Goal: Task Accomplishment & Management: Manage account settings

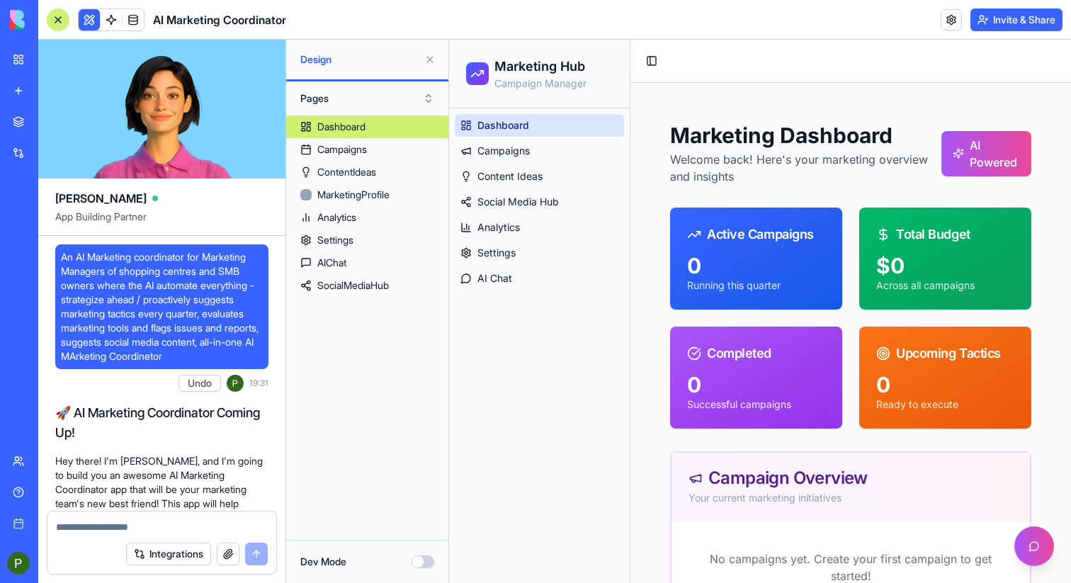
scroll to position [6033, 0]
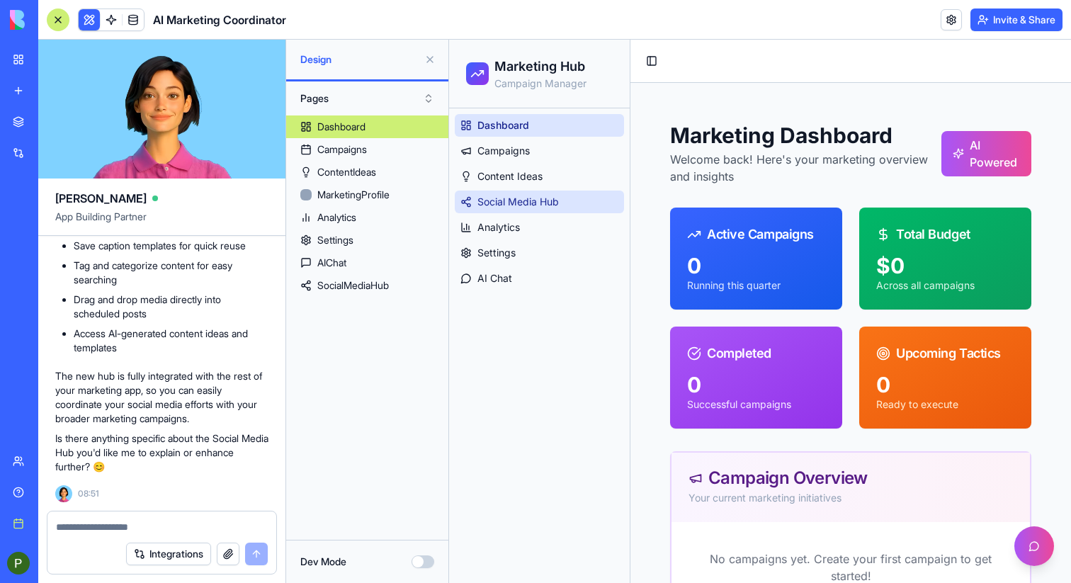
click at [533, 208] on span "Social Media Hub" at bounding box center [517, 202] width 81 height 14
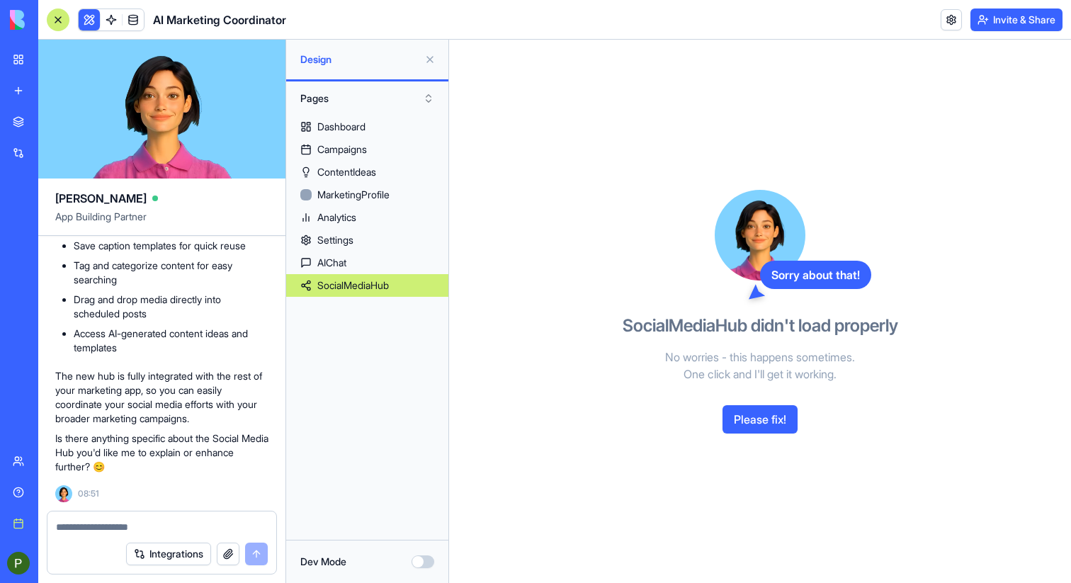
click at [753, 411] on button "Please fix!" at bounding box center [760, 419] width 75 height 28
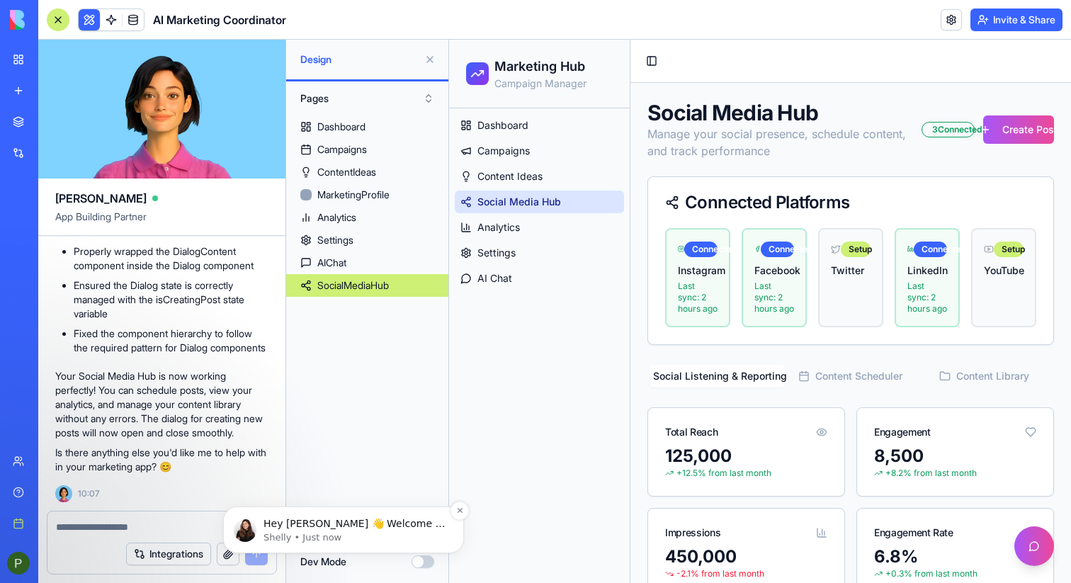
click at [281, 533] on p "Shelly • Just now" at bounding box center [355, 537] width 183 height 13
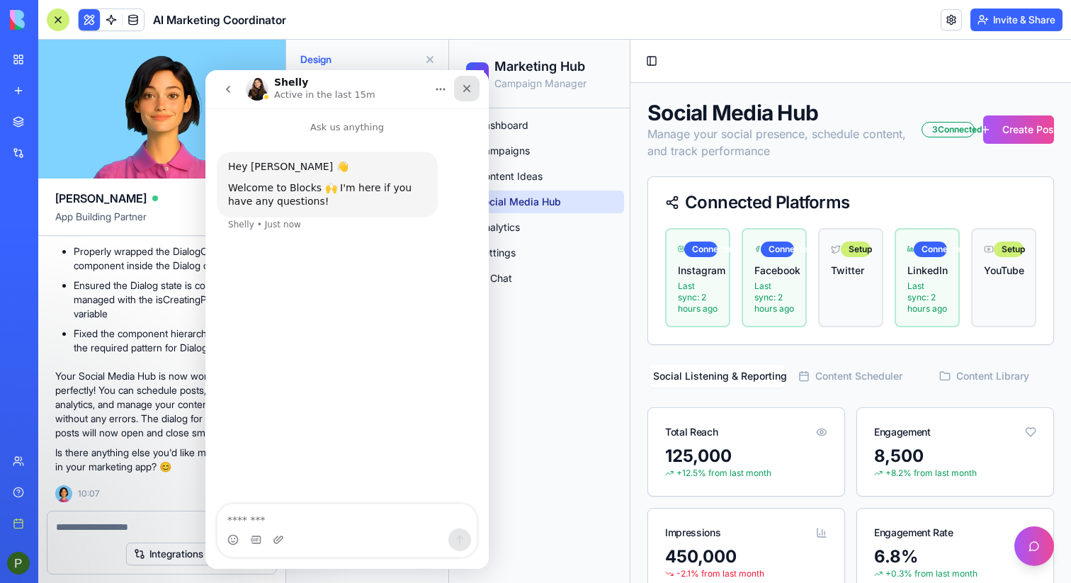
click at [470, 95] on div "Close" at bounding box center [467, 89] width 26 height 26
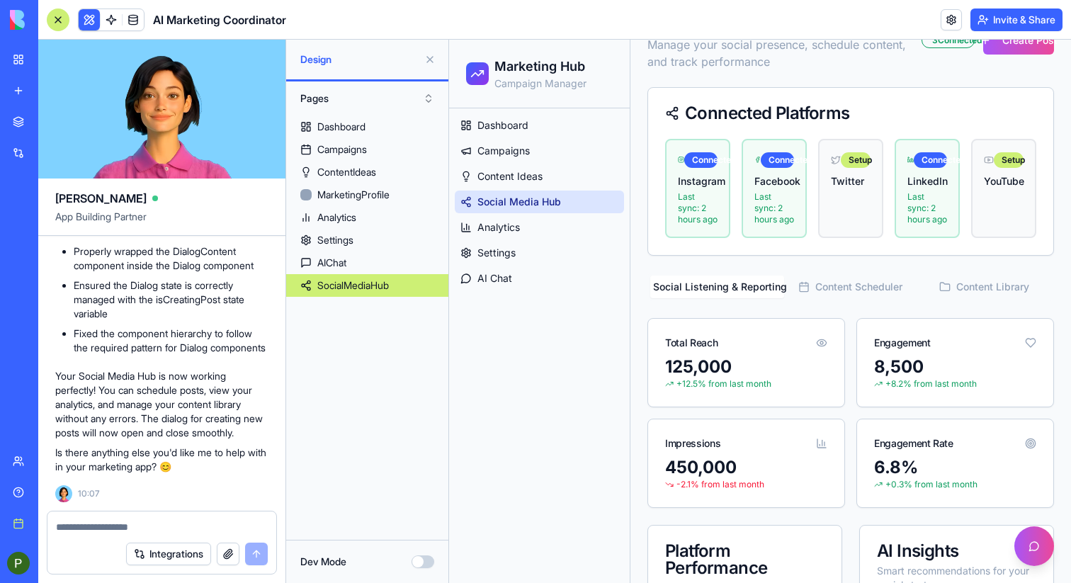
scroll to position [28, 0]
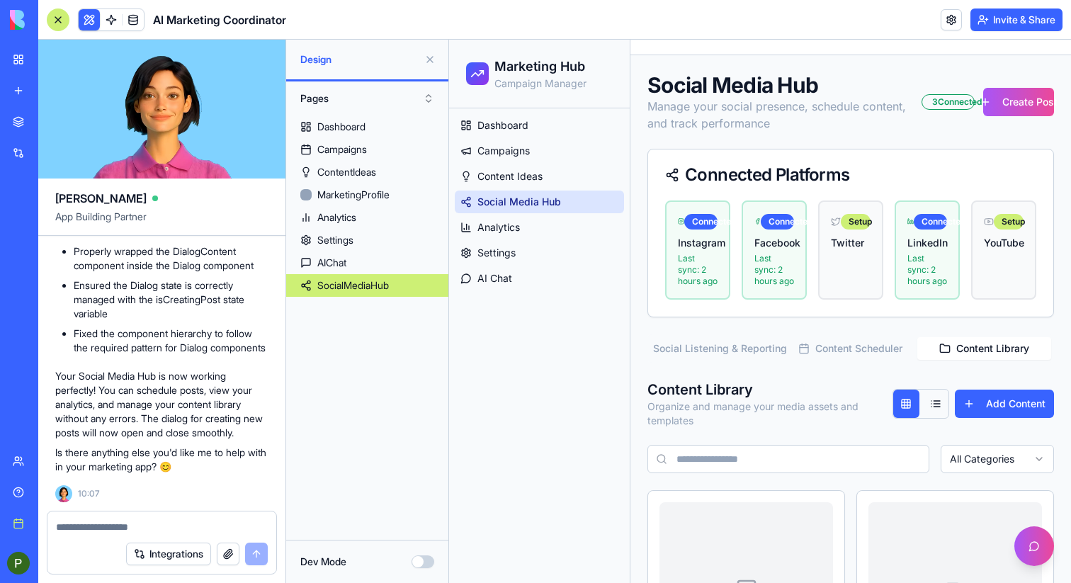
click at [951, 356] on button "Content Library" at bounding box center [984, 348] width 134 height 23
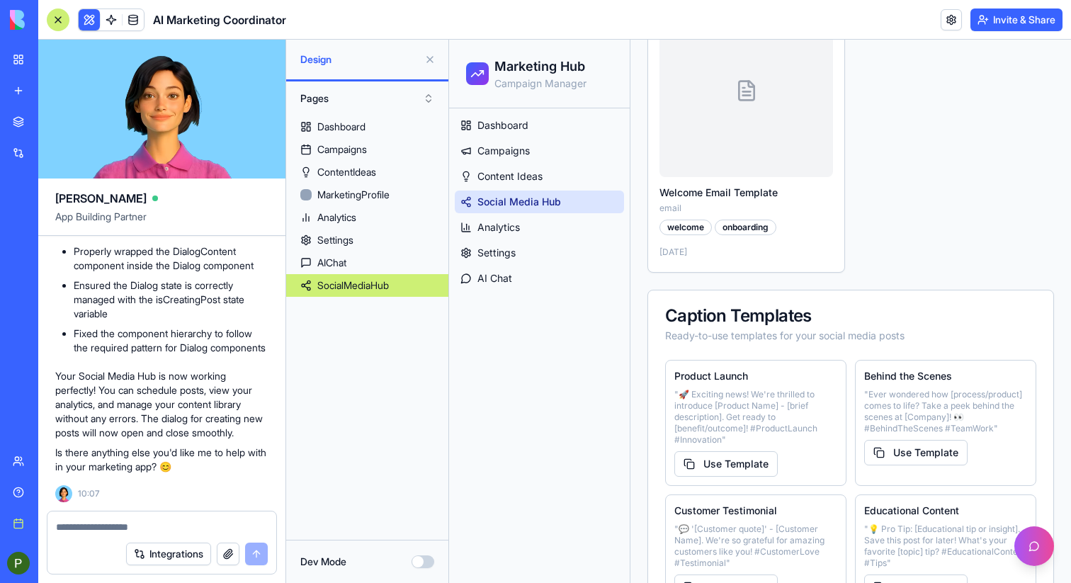
scroll to position [881, 0]
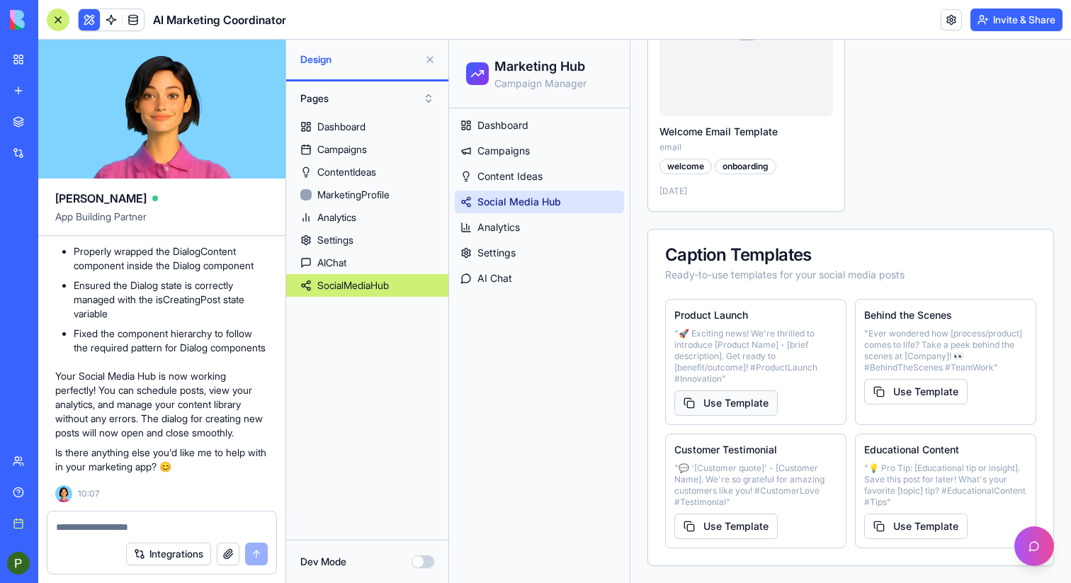
click at [742, 402] on button "Use Template" at bounding box center [725, 403] width 103 height 26
click at [744, 404] on button "Use Template" at bounding box center [725, 403] width 103 height 26
click at [468, 222] on icon at bounding box center [465, 227] width 11 height 11
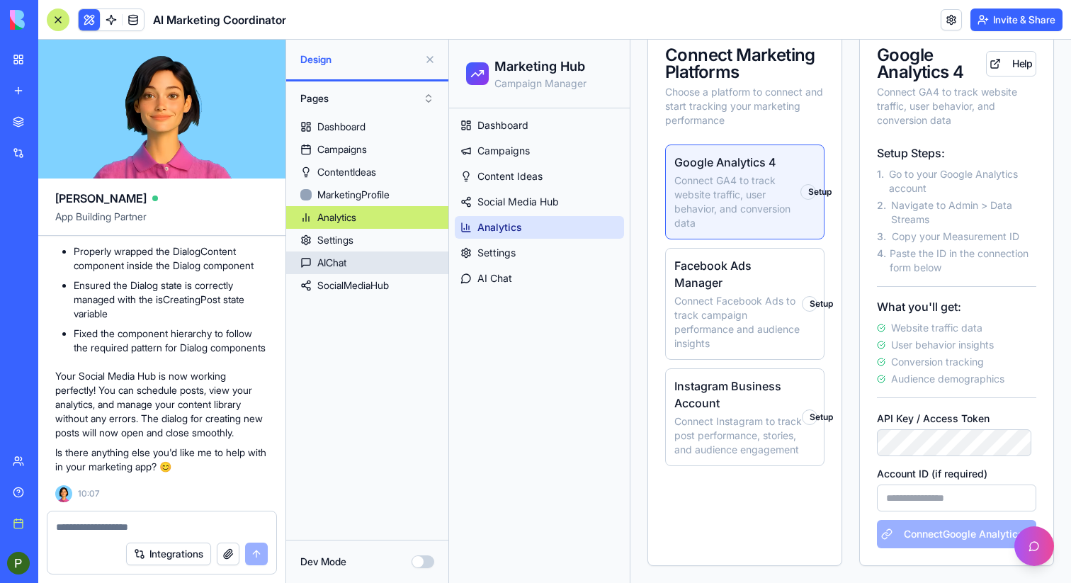
click at [375, 265] on link "AIChat" at bounding box center [367, 262] width 162 height 23
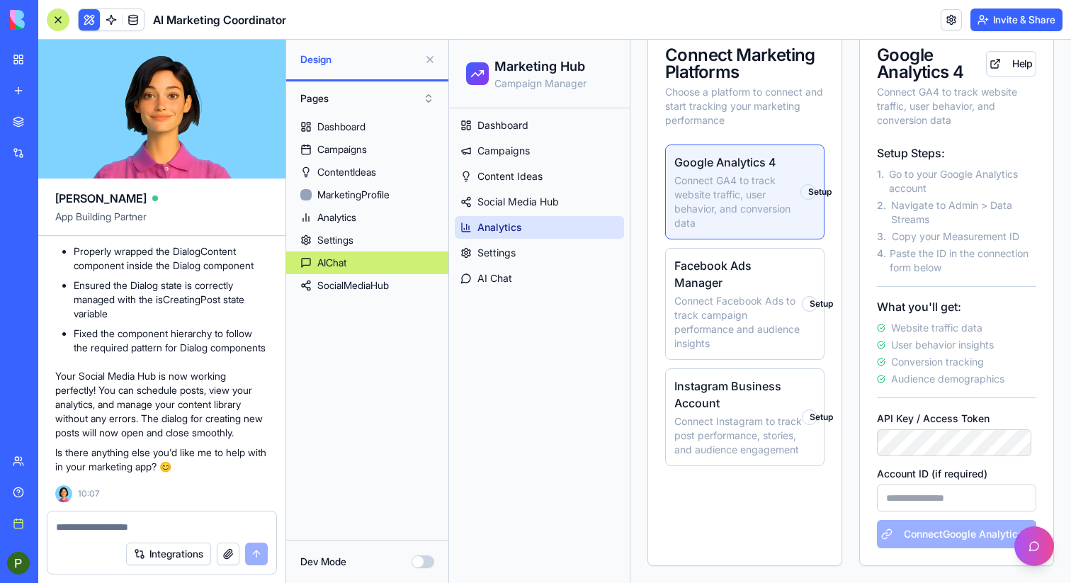
scroll to position [77, 0]
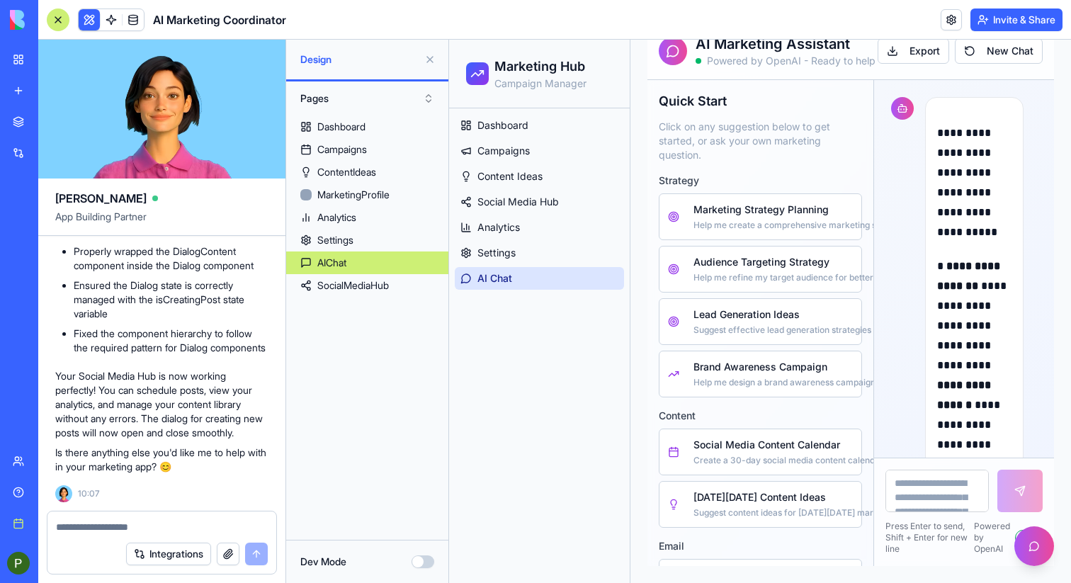
drag, startPoint x: 776, startPoint y: 22, endPoint x: 766, endPoint y: 24, distance: 10.8
click at [776, 22] on header "AI Marketing Coordinator Invite & Share" at bounding box center [554, 20] width 1033 height 40
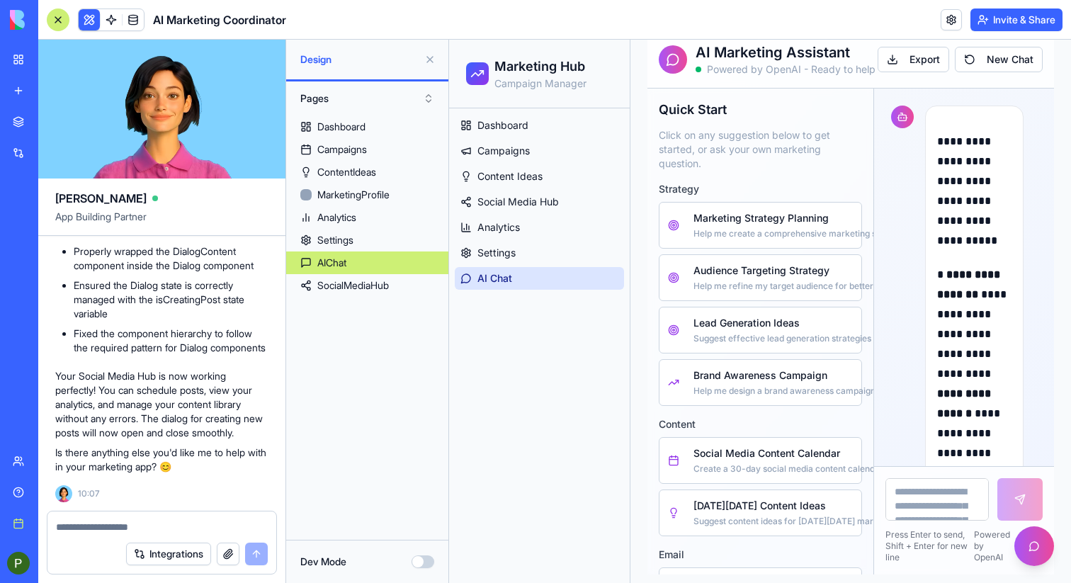
click at [56, 19] on div at bounding box center [58, 20] width 23 height 23
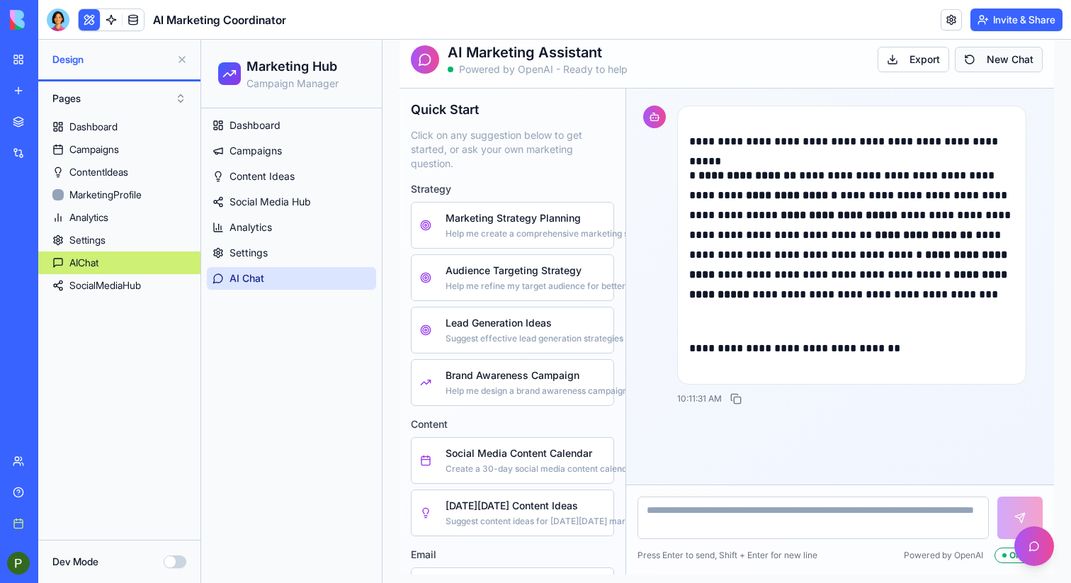
click at [996, 56] on button "New Chat" at bounding box center [999, 60] width 88 height 26
click at [277, 128] on span "Dashboard" at bounding box center [255, 125] width 51 height 14
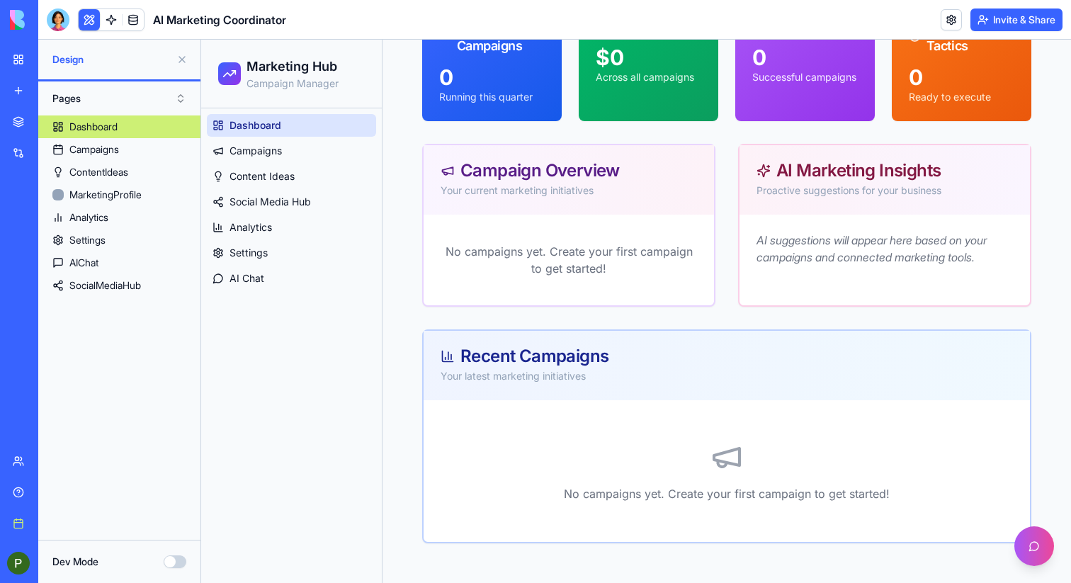
scroll to position [18, 0]
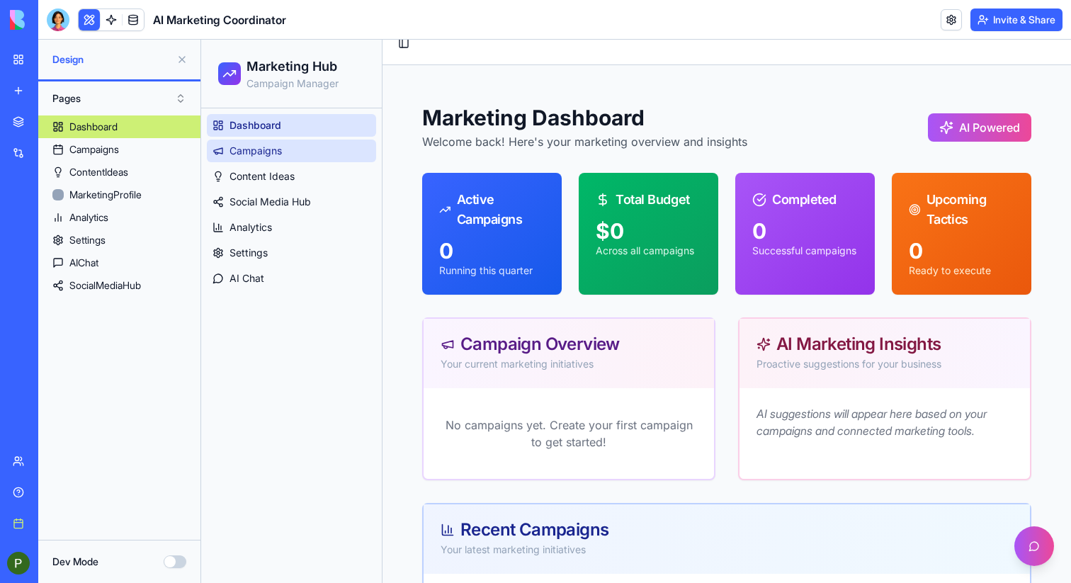
click at [290, 152] on link "Campaigns" at bounding box center [291, 151] width 169 height 23
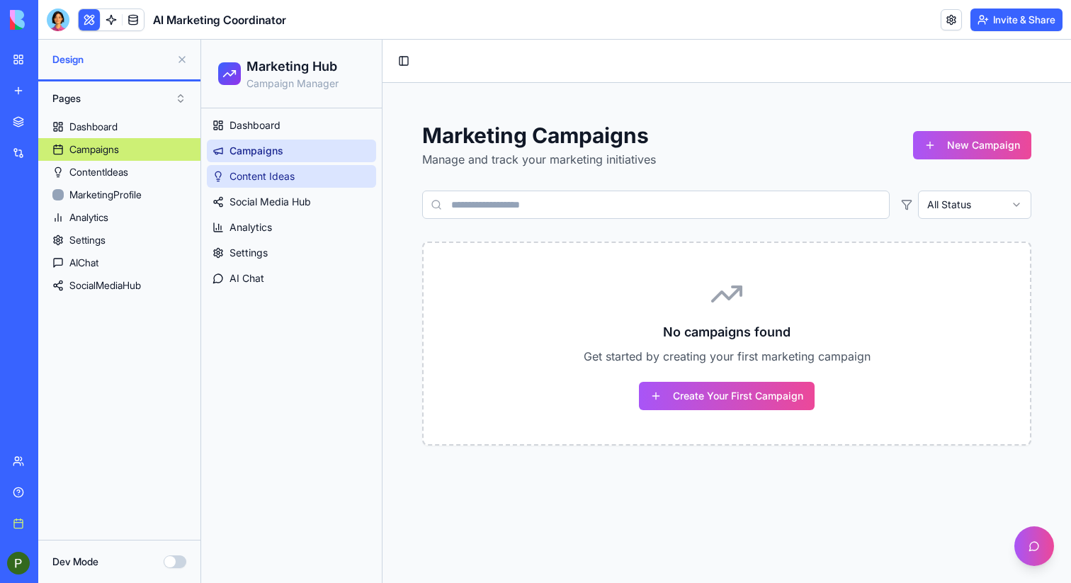
click at [298, 179] on link "Content Ideas" at bounding box center [291, 176] width 169 height 23
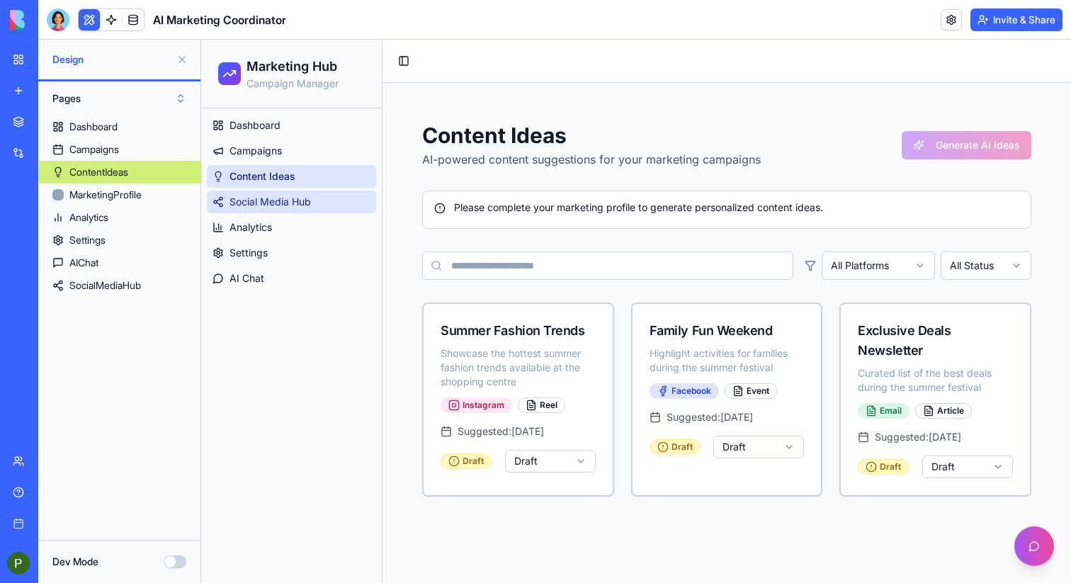
click at [307, 207] on span "Social Media Hub" at bounding box center [270, 202] width 81 height 14
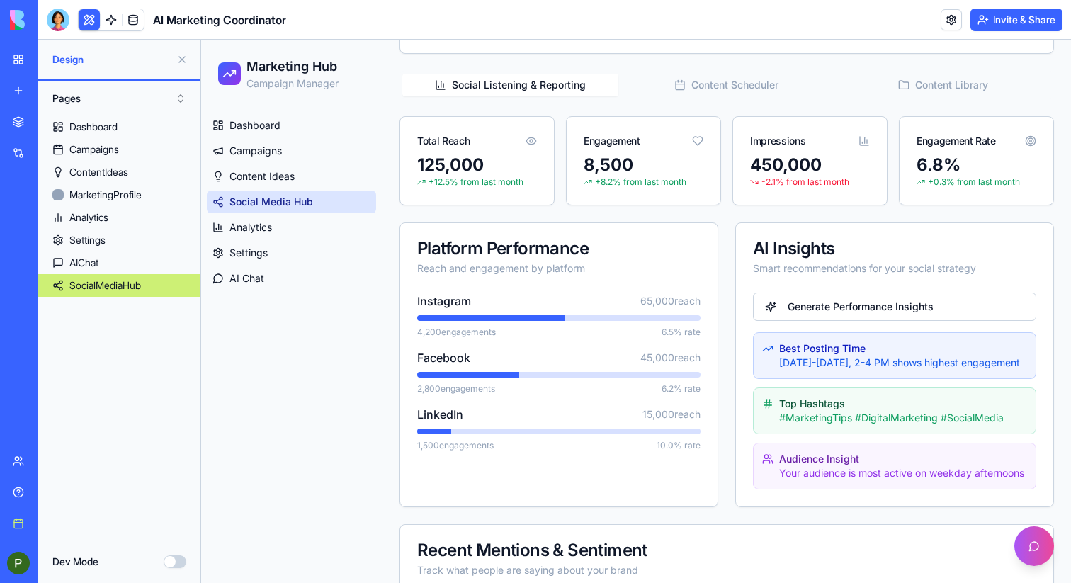
scroll to position [421, 0]
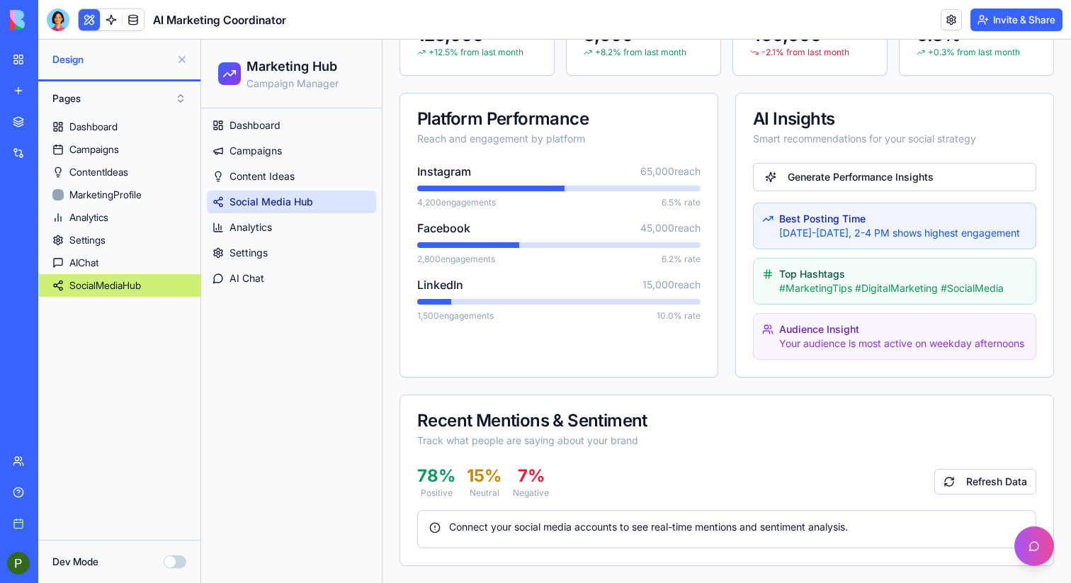
click at [758, 457] on div "Recent Mentions & Sentiment Track what people are saying about your brand" at bounding box center [726, 429] width 653 height 69
click at [786, 526] on div "Connect your social media accounts to see real-time mentions and sentiment anal…" at bounding box center [726, 527] width 595 height 14
click at [287, 234] on link "Analytics" at bounding box center [291, 227] width 169 height 23
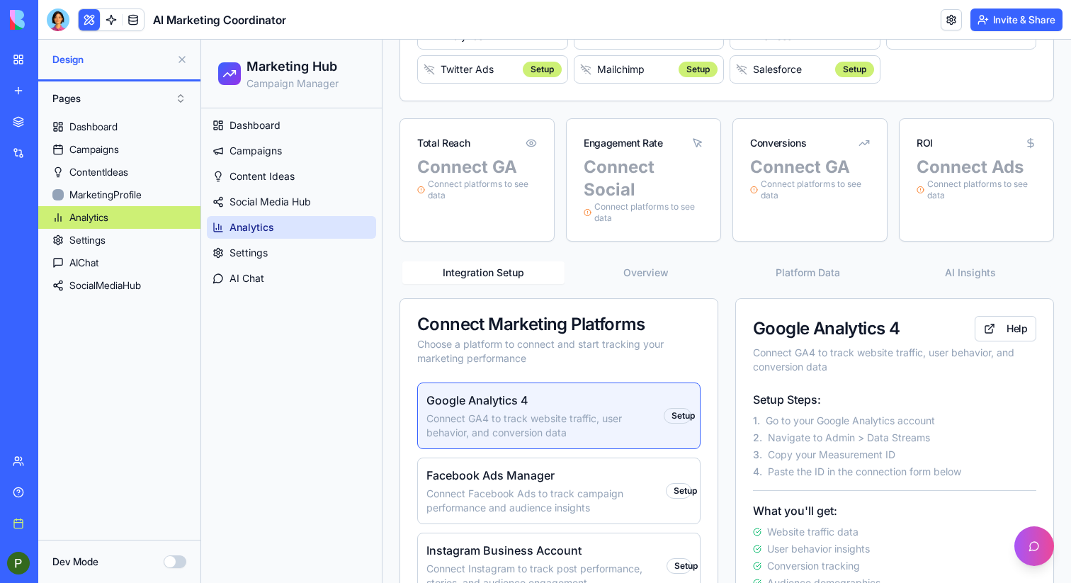
scroll to position [69, 0]
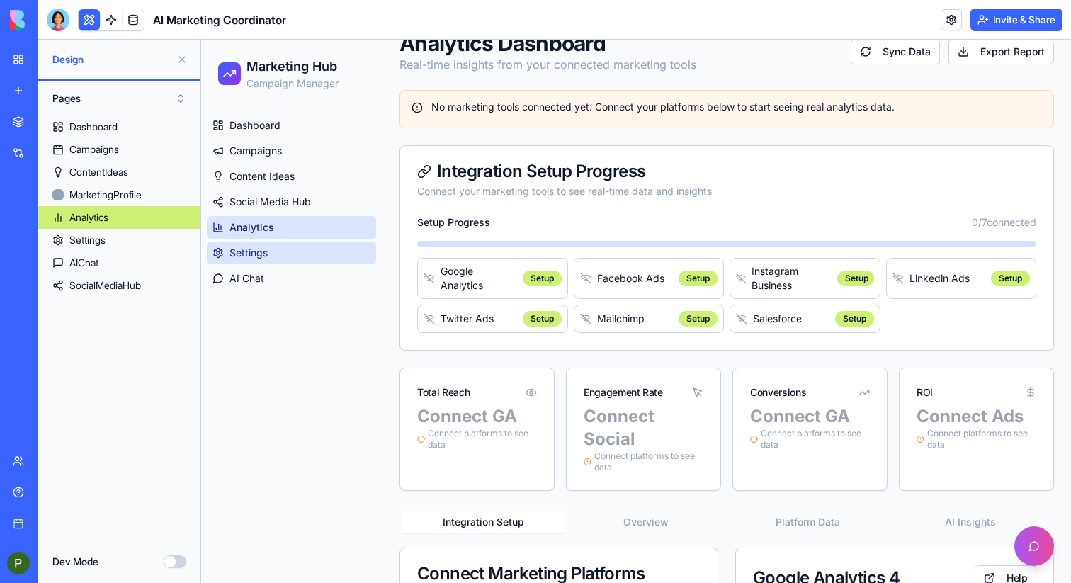
click at [236, 248] on span "Settings" at bounding box center [249, 253] width 38 height 14
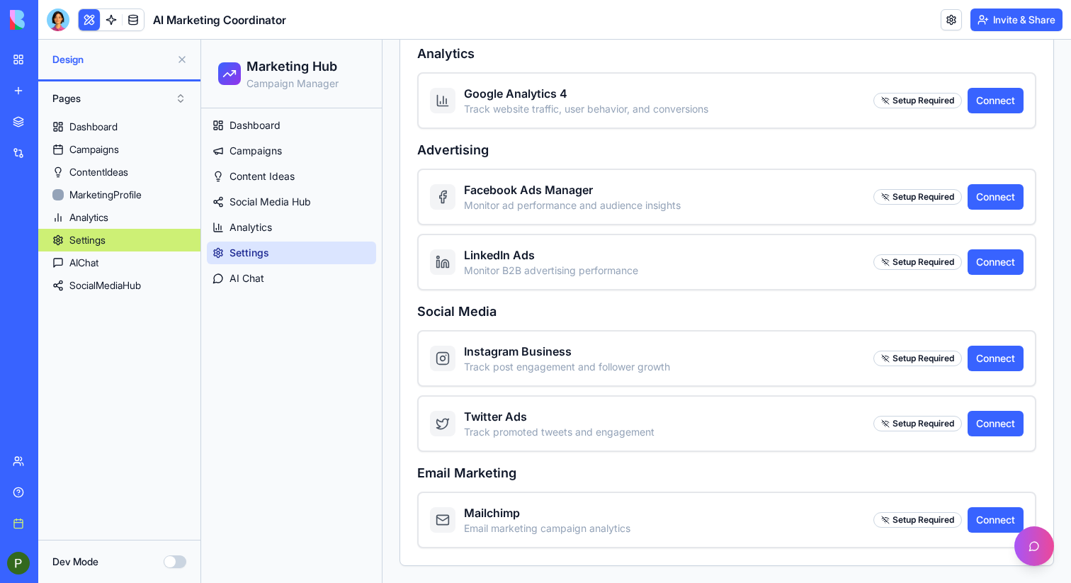
scroll to position [6, 0]
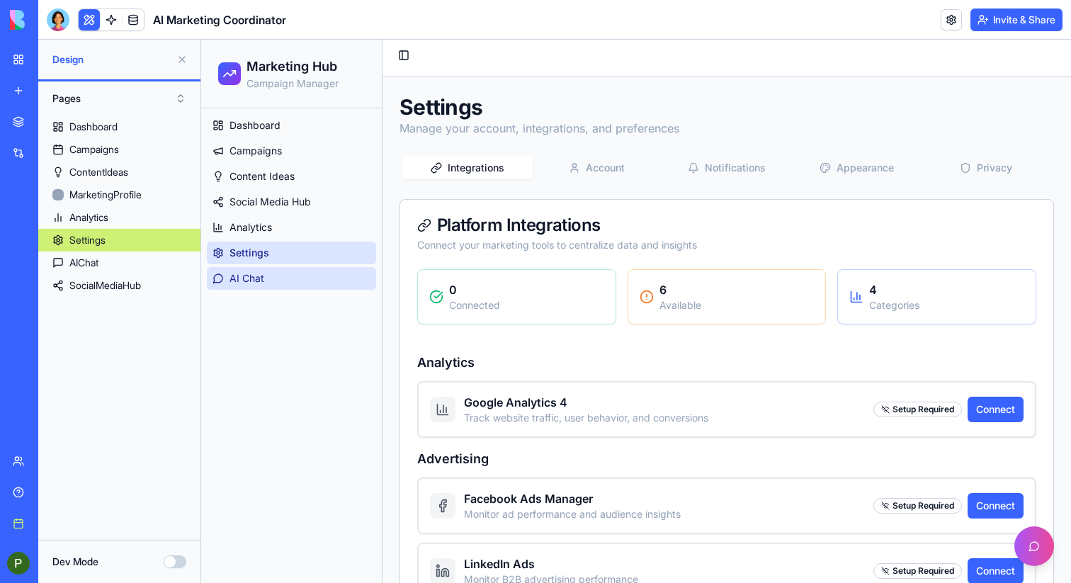
click at [275, 281] on link "AI Chat" at bounding box center [291, 278] width 169 height 23
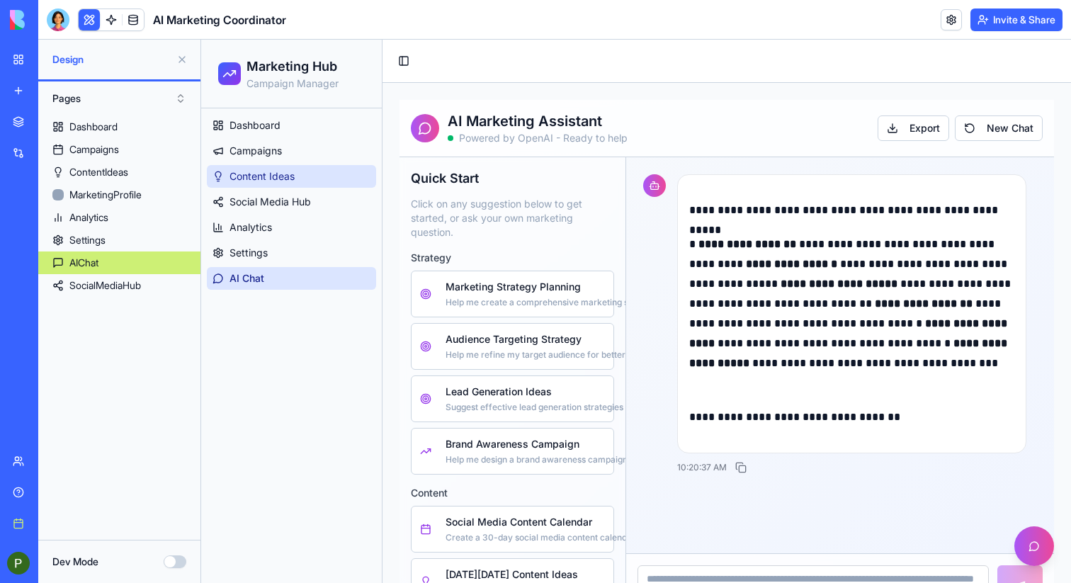
click at [271, 179] on span "Content Ideas" at bounding box center [262, 176] width 65 height 14
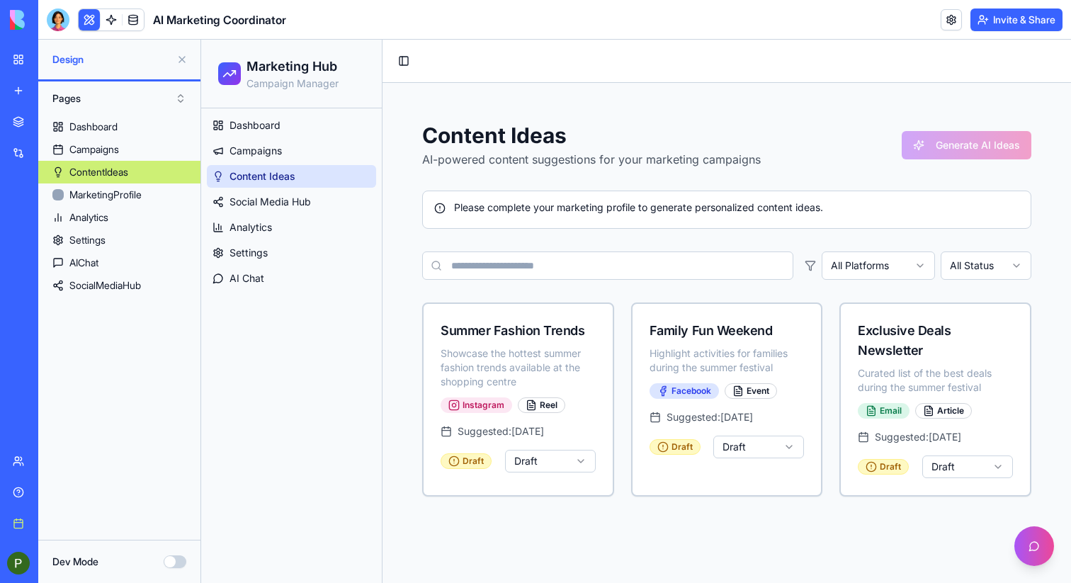
click at [653, 218] on div "Please complete your marketing profile to generate personalized content ideas." at bounding box center [726, 210] width 609 height 38
click at [745, 215] on div "Please complete your marketing profile to generate personalized content ideas." at bounding box center [726, 210] width 609 height 38
click at [896, 261] on html "Marketing Hub Campaign Manager Dashboard Campaigns Content Ideas Social Media H…" at bounding box center [636, 311] width 870 height 543
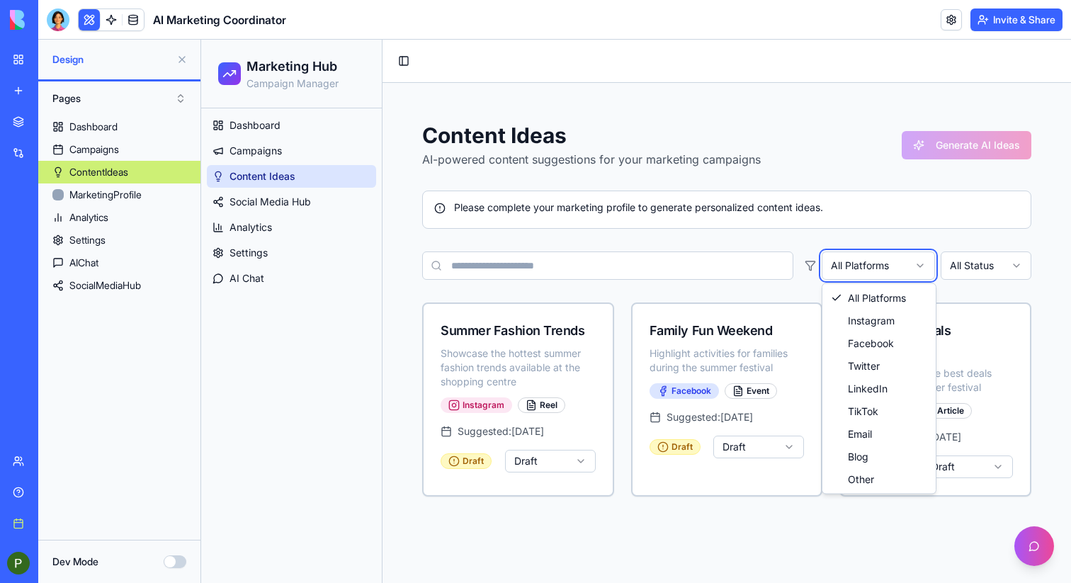
click at [897, 262] on html "Marketing Hub Campaign Manager Dashboard Campaigns Content Ideas Social Media H…" at bounding box center [636, 311] width 870 height 543
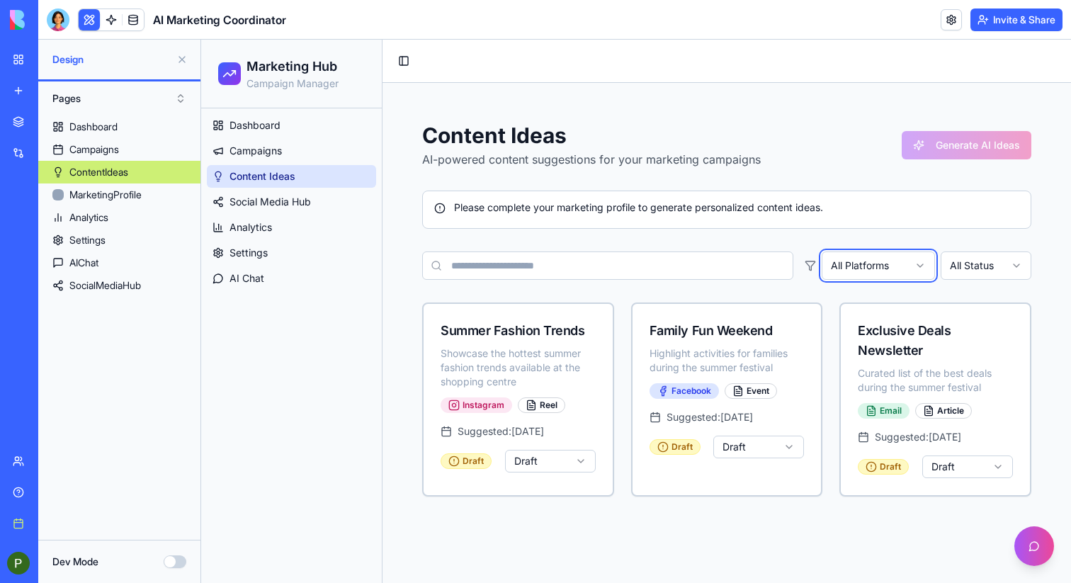
click at [1014, 269] on html "Marketing Hub Campaign Manager Dashboard Campaigns Content Ideas Social Media H…" at bounding box center [636, 311] width 870 height 543
click at [1009, 266] on html "Marketing Hub Campaign Manager Dashboard Campaigns Content Ideas Social Media H…" at bounding box center [636, 311] width 870 height 543
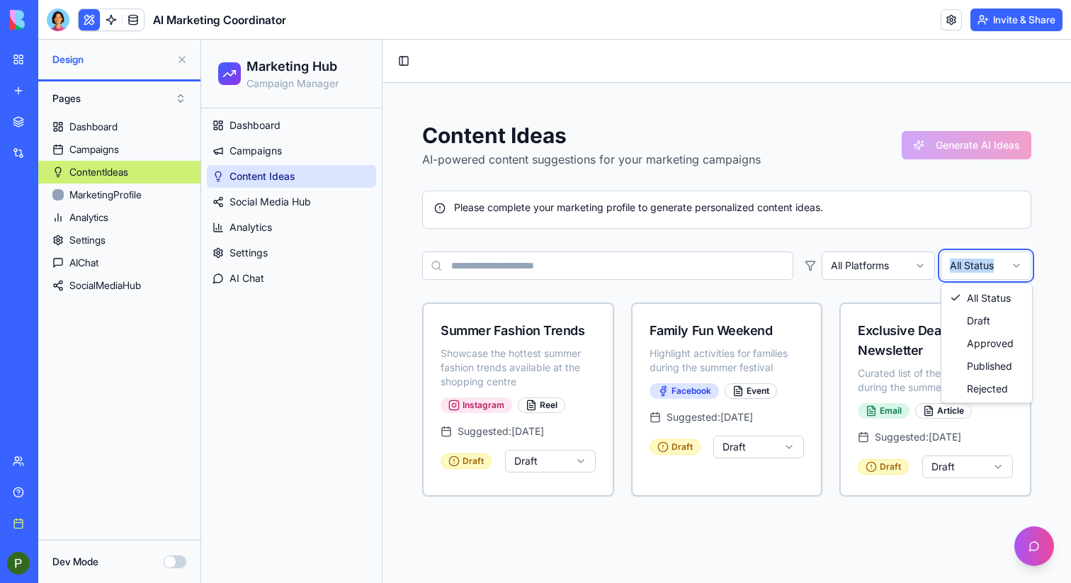
click at [1008, 266] on html "Marketing Hub Campaign Manager Dashboard Campaigns Content Ideas Social Media H…" at bounding box center [636, 311] width 870 height 543
click at [662, 261] on input at bounding box center [607, 265] width 371 height 28
click at [607, 85] on div "Content Ideas AI-powered content suggestions for your marketing campaigns Gener…" at bounding box center [727, 309] width 689 height 453
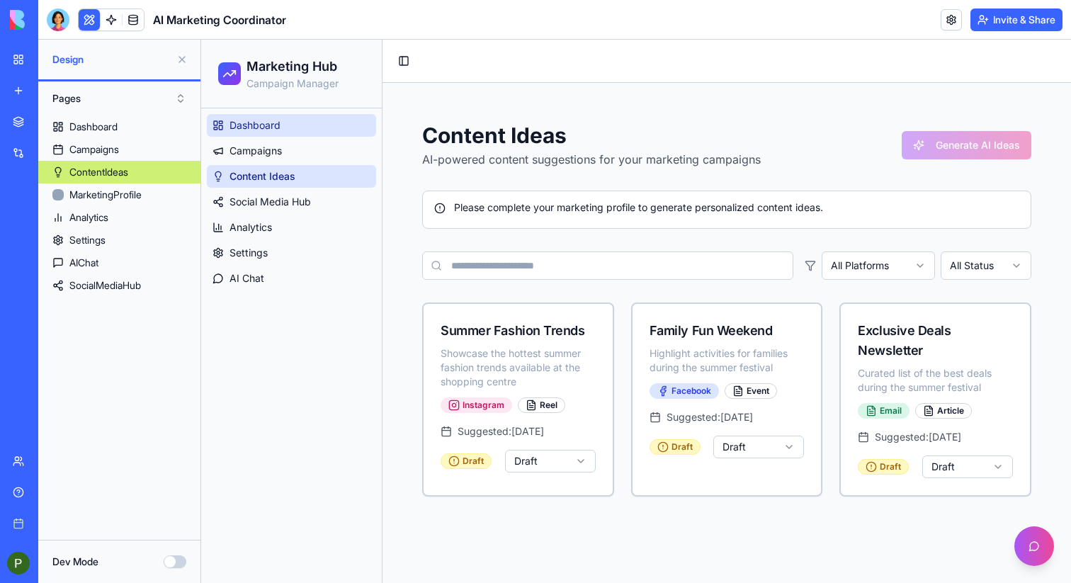
click at [317, 128] on link "Dashboard" at bounding box center [291, 125] width 169 height 23
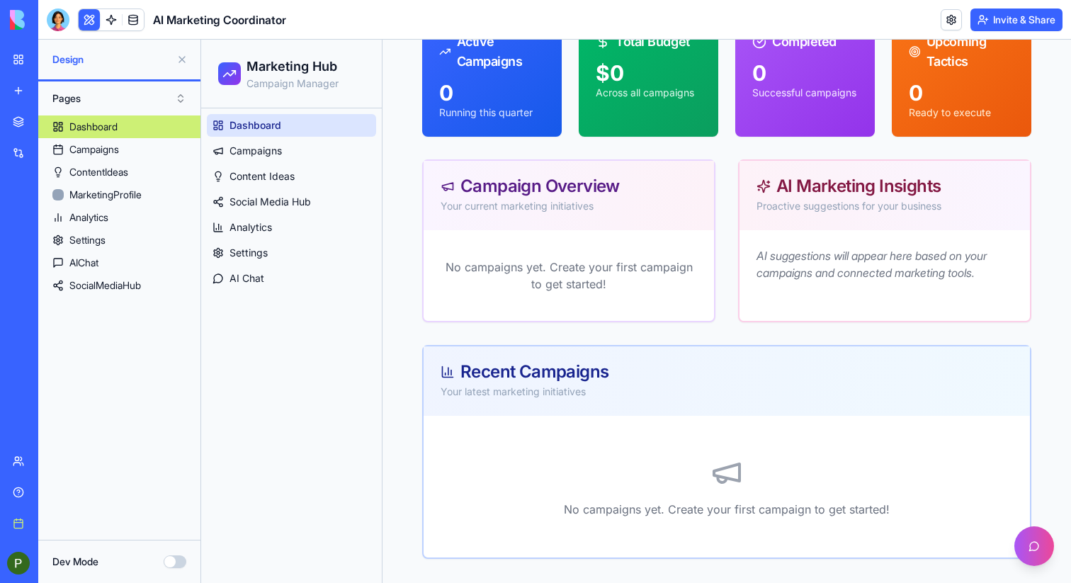
scroll to position [191, 0]
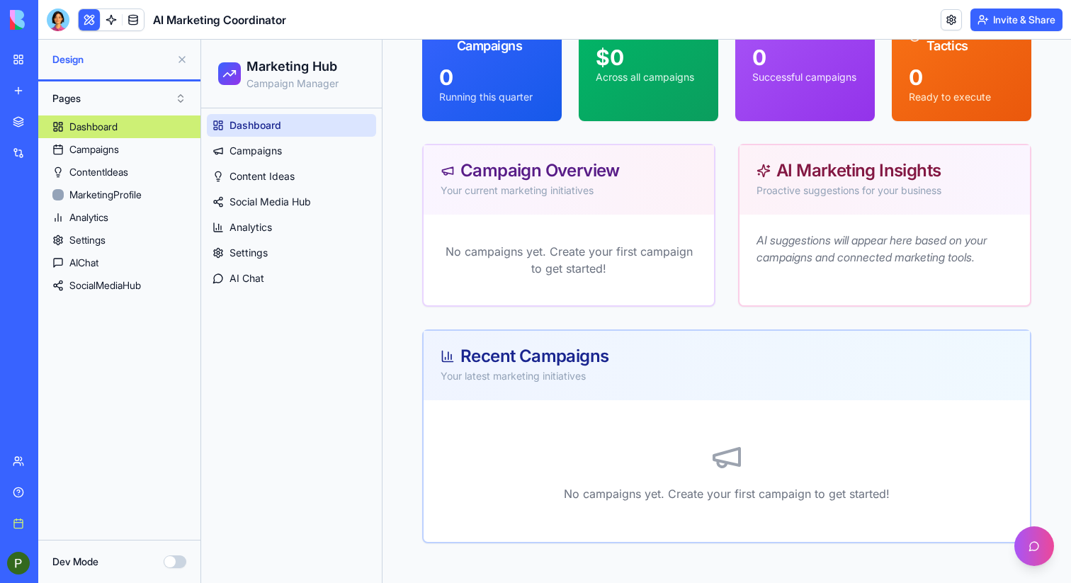
click at [172, 559] on button "Dev Mode" at bounding box center [175, 561] width 23 height 13
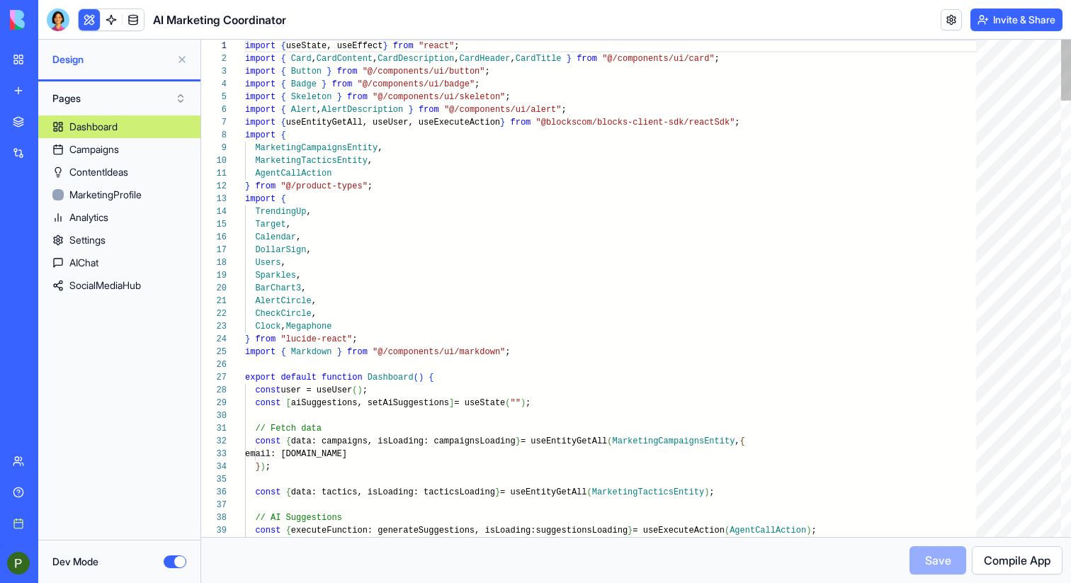
scroll to position [115, 0]
click at [174, 562] on button "Dev Mode" at bounding box center [175, 561] width 23 height 13
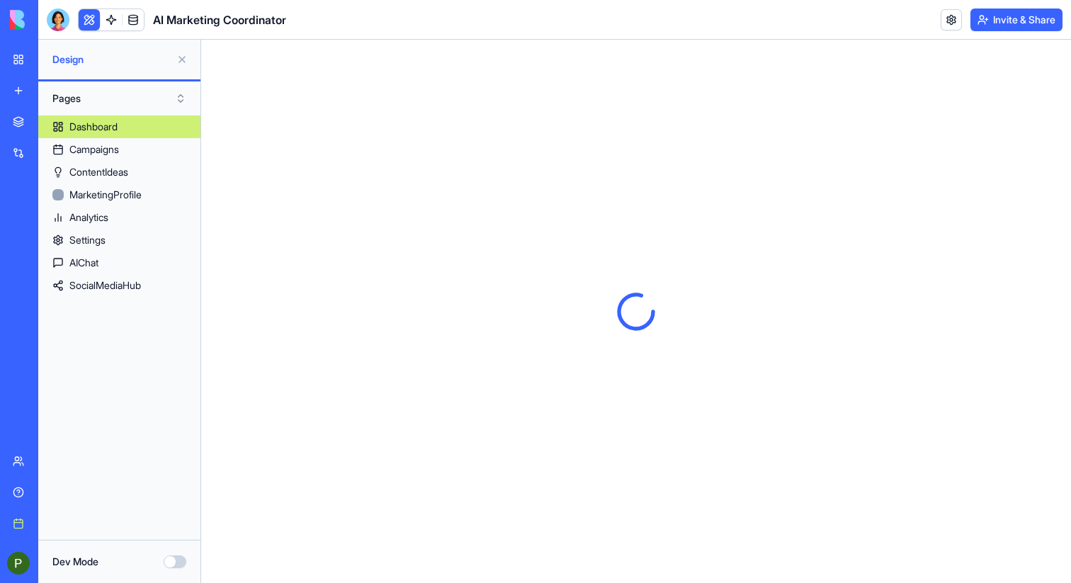
scroll to position [0, 0]
click at [106, 25] on link at bounding box center [111, 19] width 21 height 21
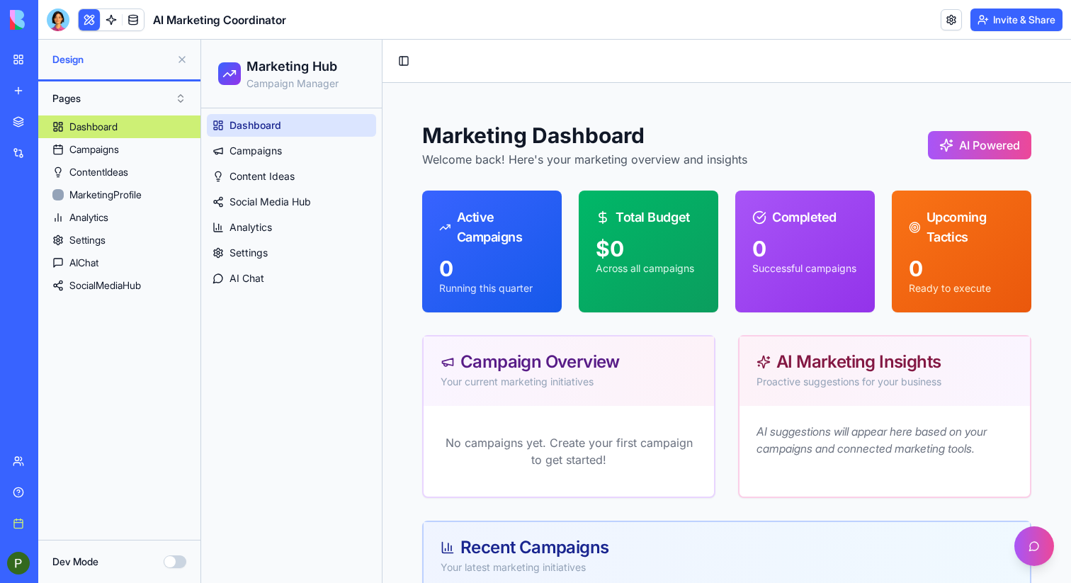
click at [112, 21] on link at bounding box center [111, 19] width 21 height 21
click at [21, 62] on link "My workspace" at bounding box center [32, 59] width 57 height 28
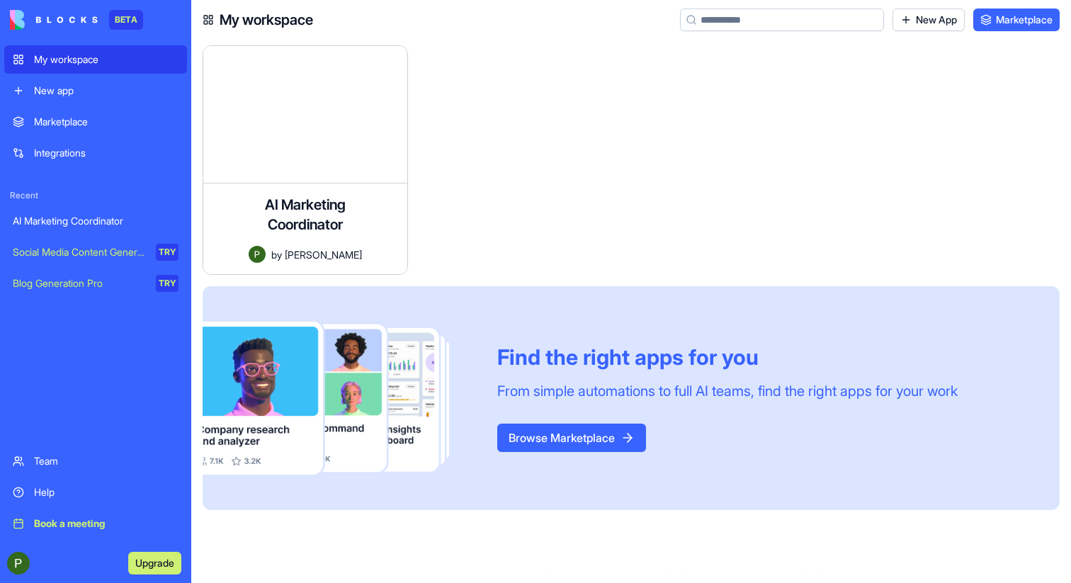
click at [84, 220] on div "AI Marketing Coordinator" at bounding box center [96, 221] width 166 height 14
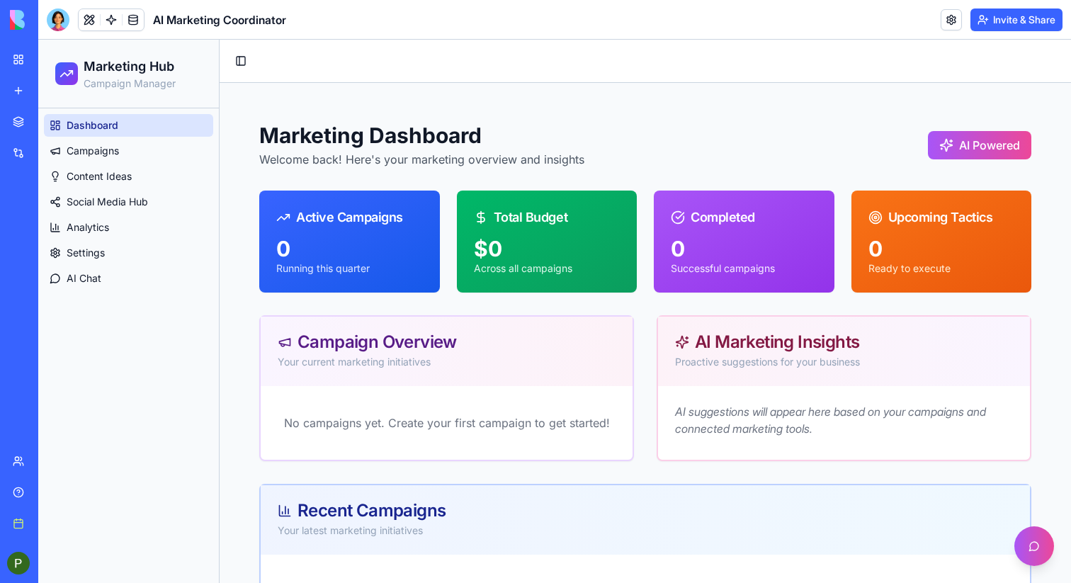
click at [240, 17] on h1 "AI Marketing Coordinator" at bounding box center [219, 19] width 133 height 17
click at [52, 222] on div "AI Marketing Coordinator" at bounding box center [33, 221] width 40 height 14
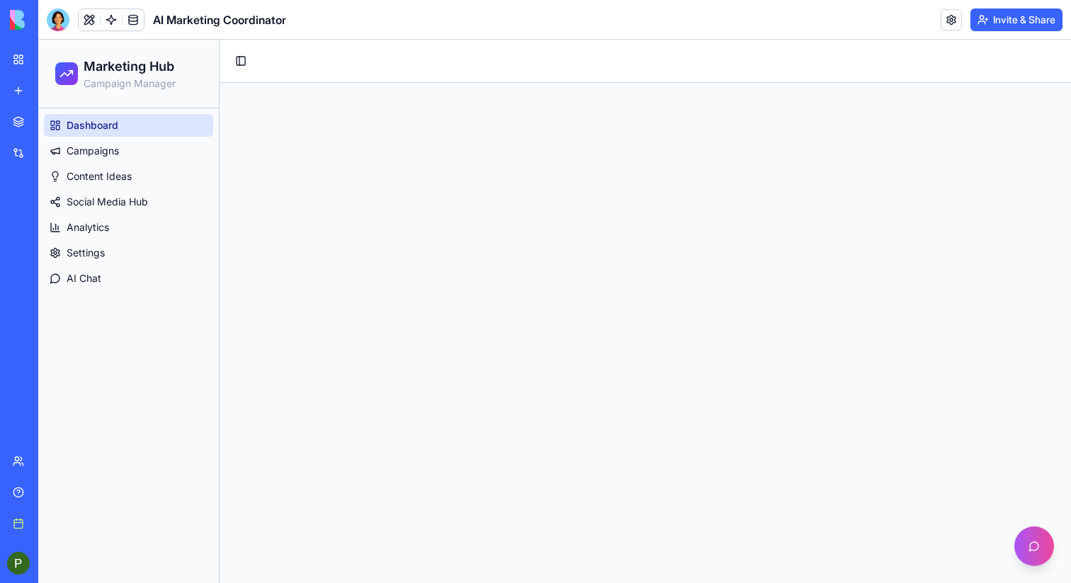
click at [263, 15] on h1 "AI Marketing Coordinator" at bounding box center [219, 19] width 133 height 17
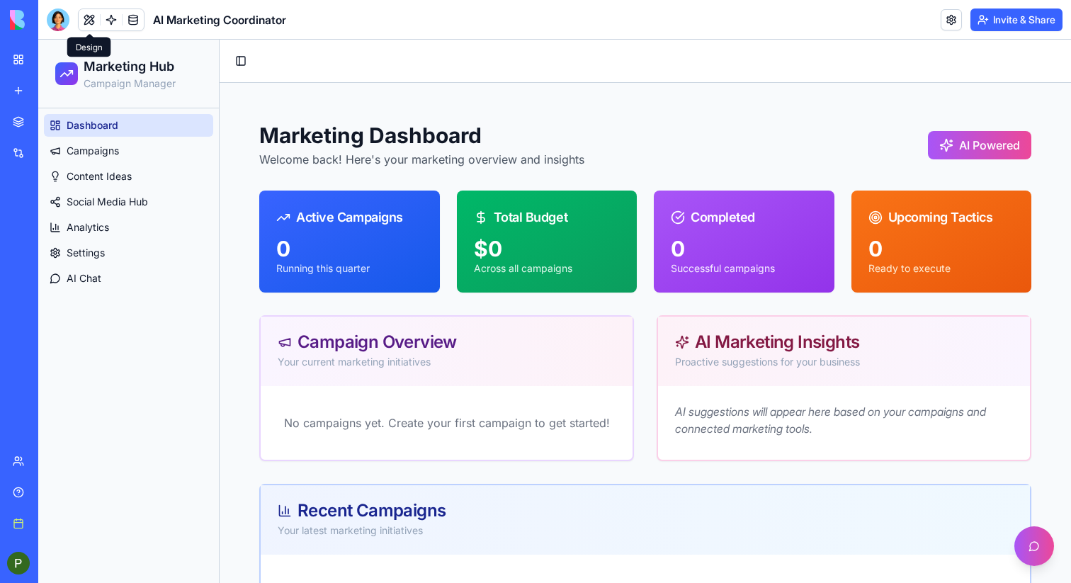
click at [88, 20] on button at bounding box center [89, 19] width 21 height 21
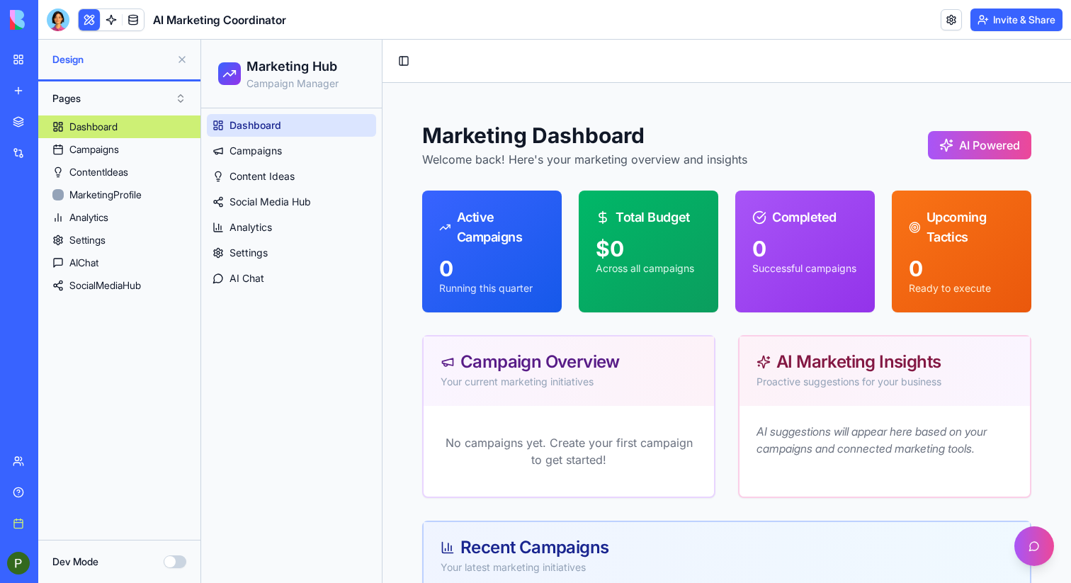
click at [941, 16] on link at bounding box center [951, 19] width 21 height 21
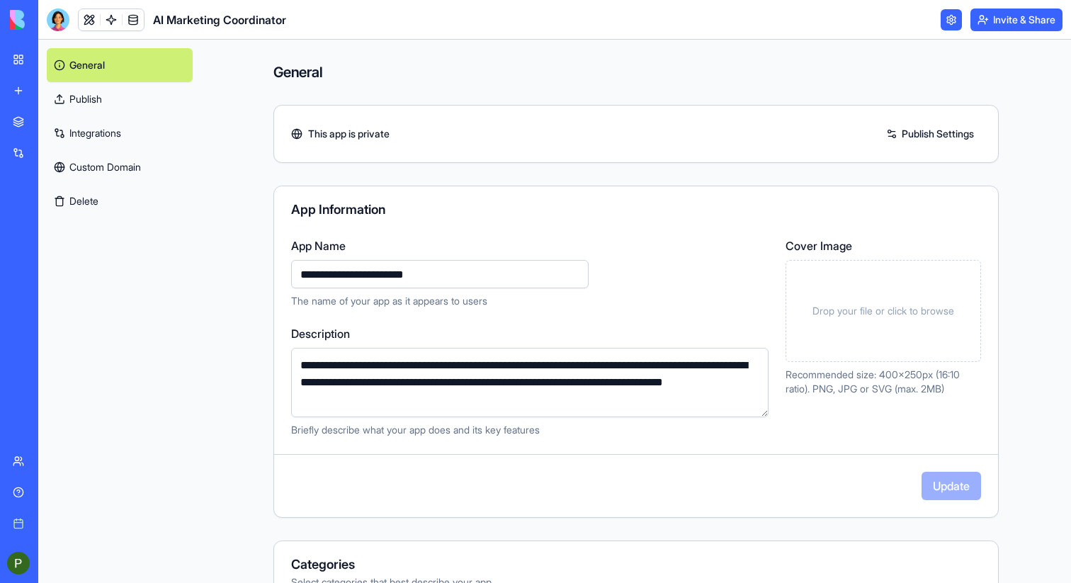
drag, startPoint x: 476, startPoint y: 287, endPoint x: 285, endPoint y: 278, distance: 191.5
click at [285, 278] on div "**********" at bounding box center [636, 337] width 724 height 200
drag, startPoint x: 333, startPoint y: 273, endPoint x: 442, endPoint y: 276, distance: 109.1
click at [442, 276] on input "**********" at bounding box center [440, 274] width 298 height 28
type input "**********"
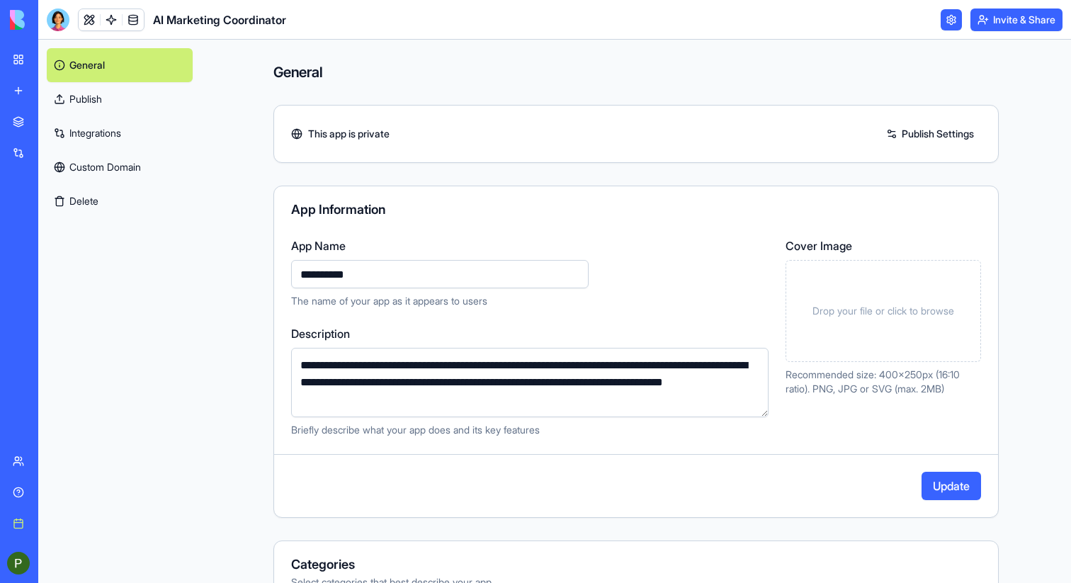
click at [953, 480] on button "Update" at bounding box center [952, 486] width 60 height 28
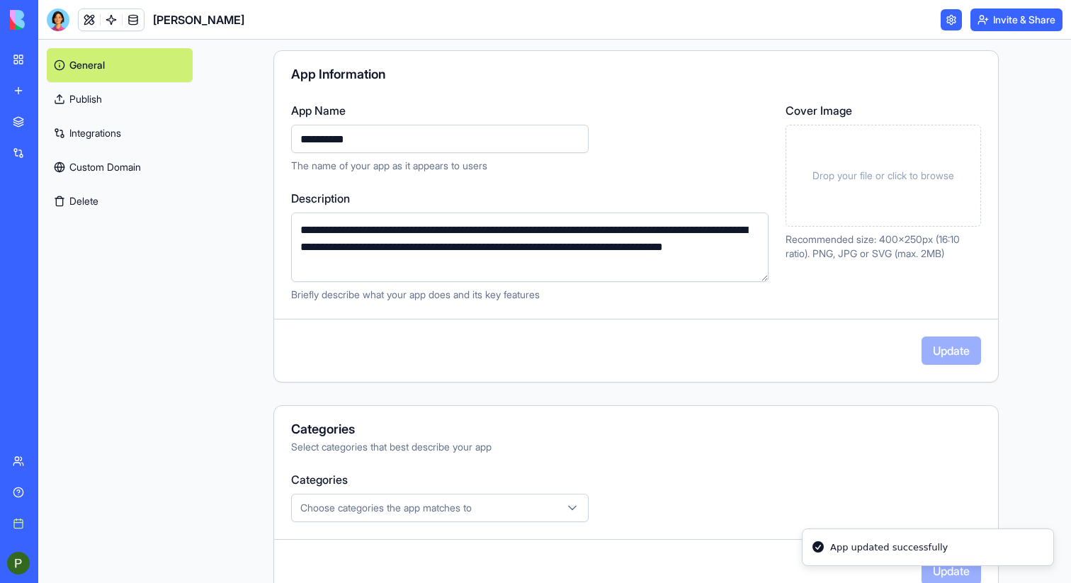
scroll to position [307, 0]
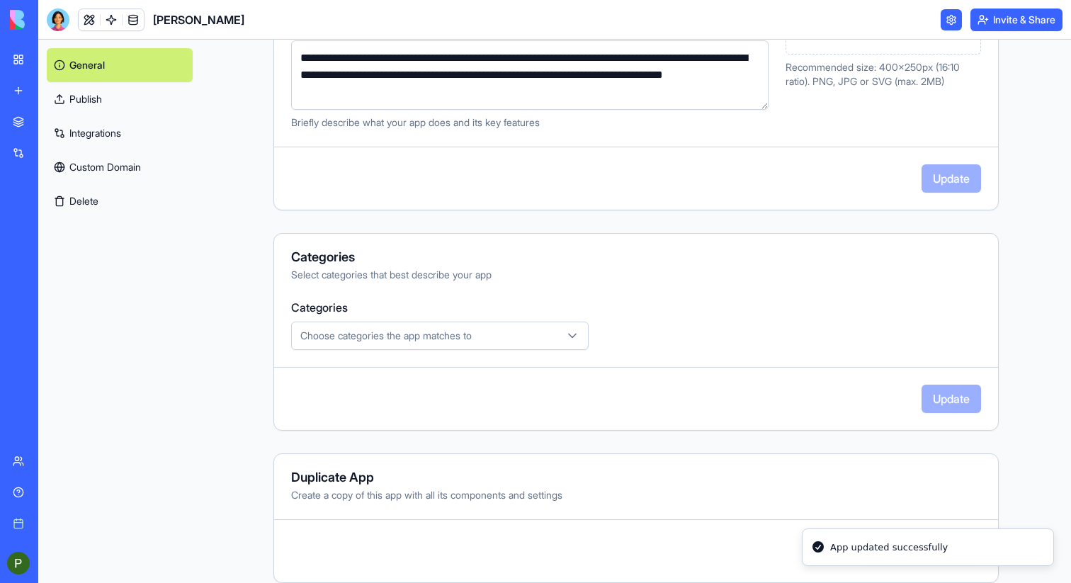
click at [446, 332] on span "Choose categories the app matches to" at bounding box center [385, 336] width 171 height 14
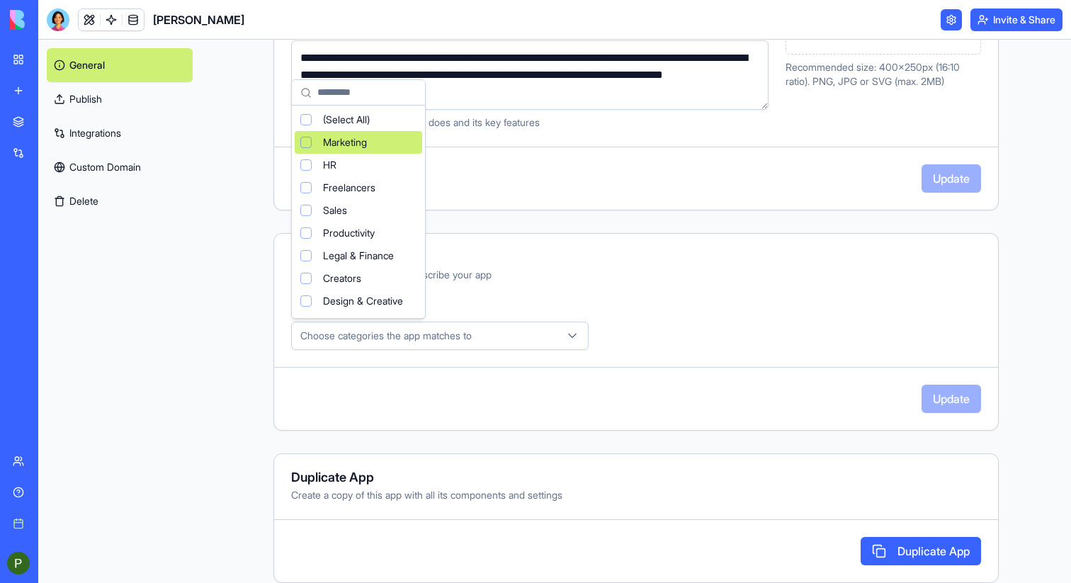
click at [327, 137] on span "Marketing" at bounding box center [345, 142] width 44 height 14
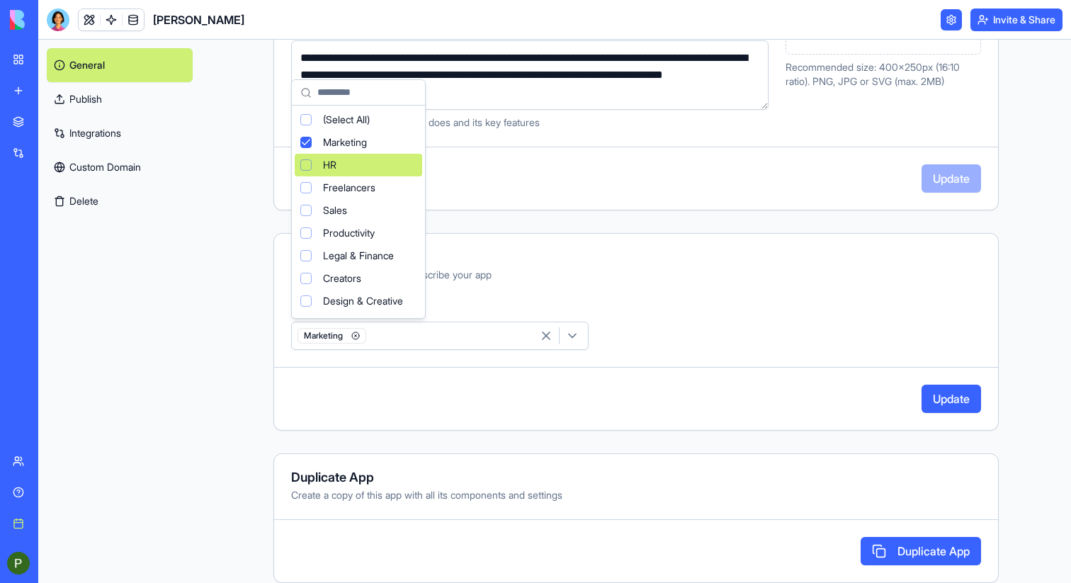
click at [961, 397] on html "**********" at bounding box center [535, 291] width 1071 height 583
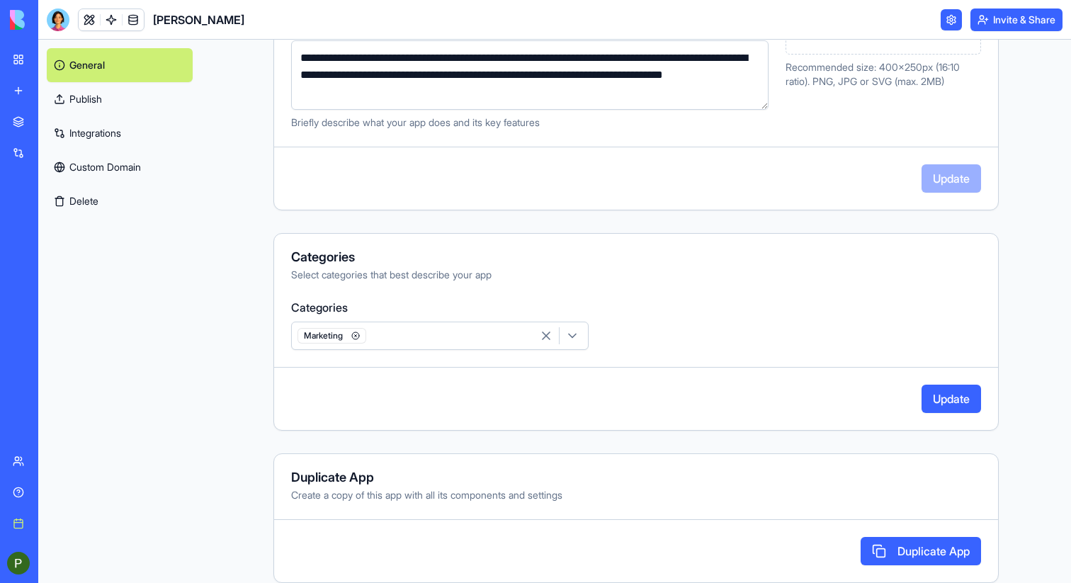
click at [947, 403] on button "Update" at bounding box center [952, 399] width 60 height 28
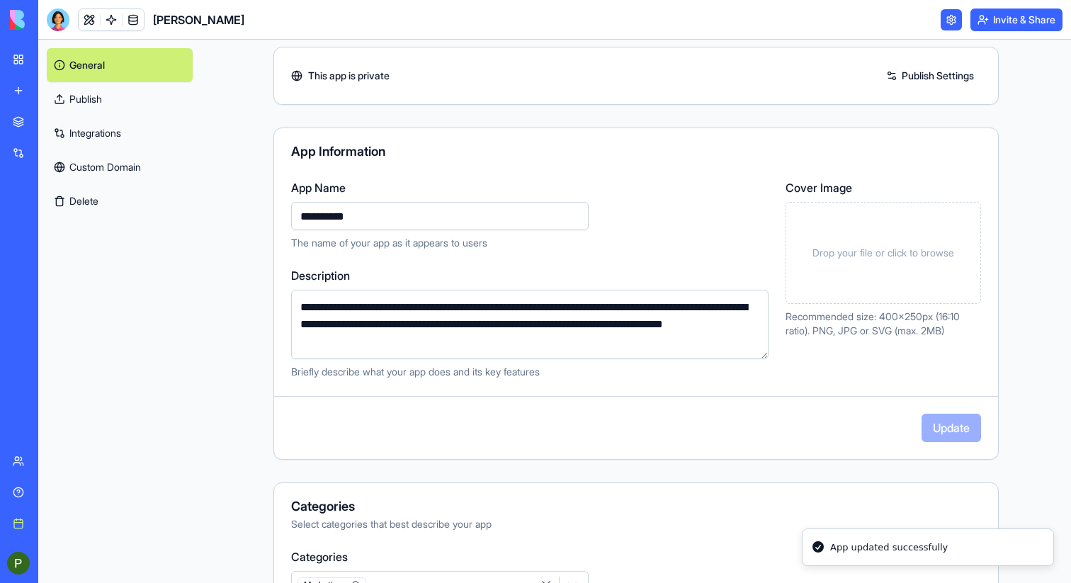
scroll to position [0, 0]
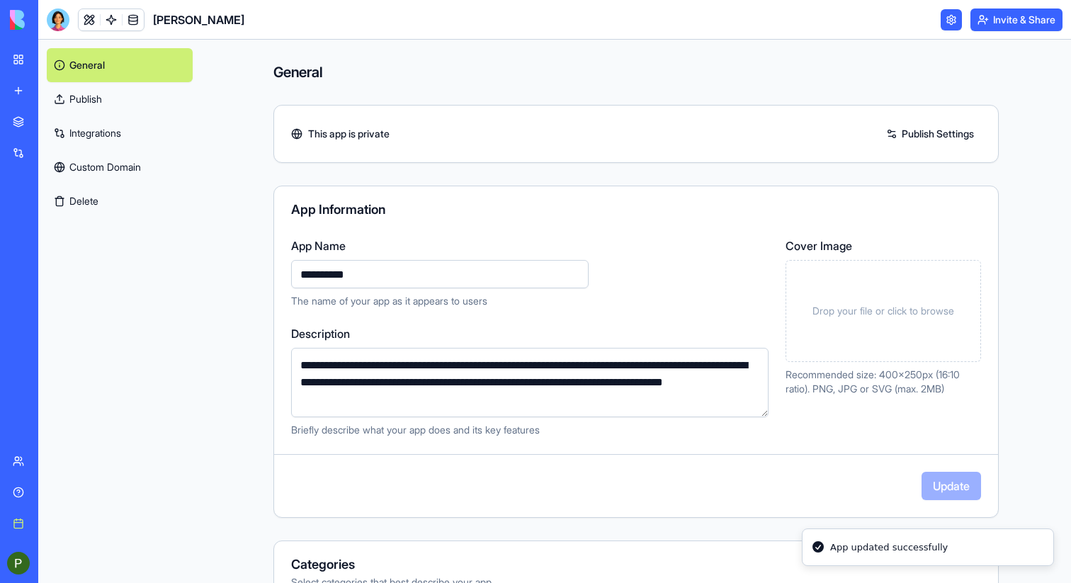
click at [97, 147] on link "Integrations" at bounding box center [120, 133] width 146 height 34
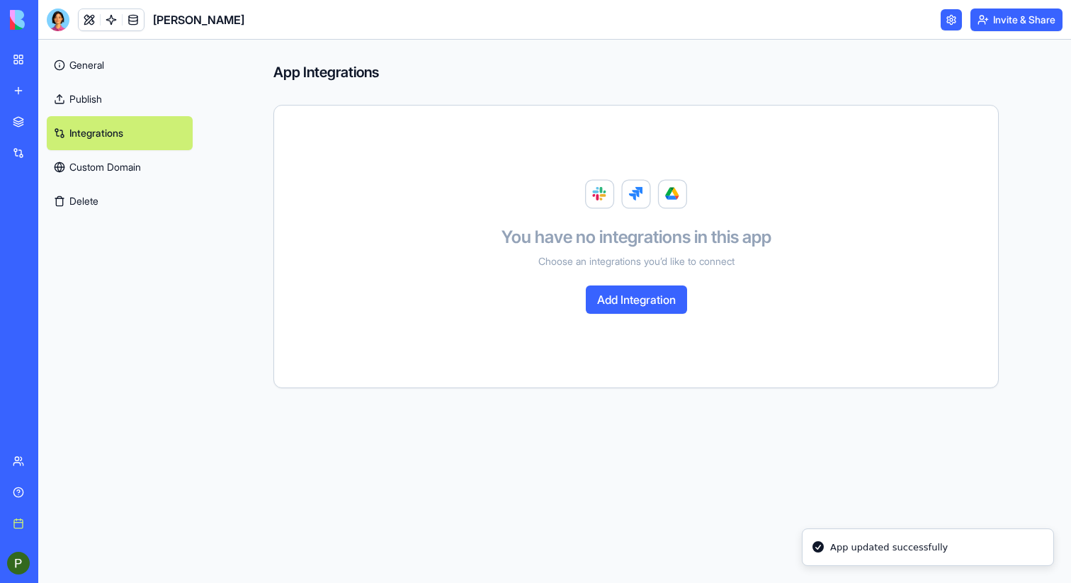
click at [97, 173] on link "Custom Domain" at bounding box center [120, 167] width 146 height 34
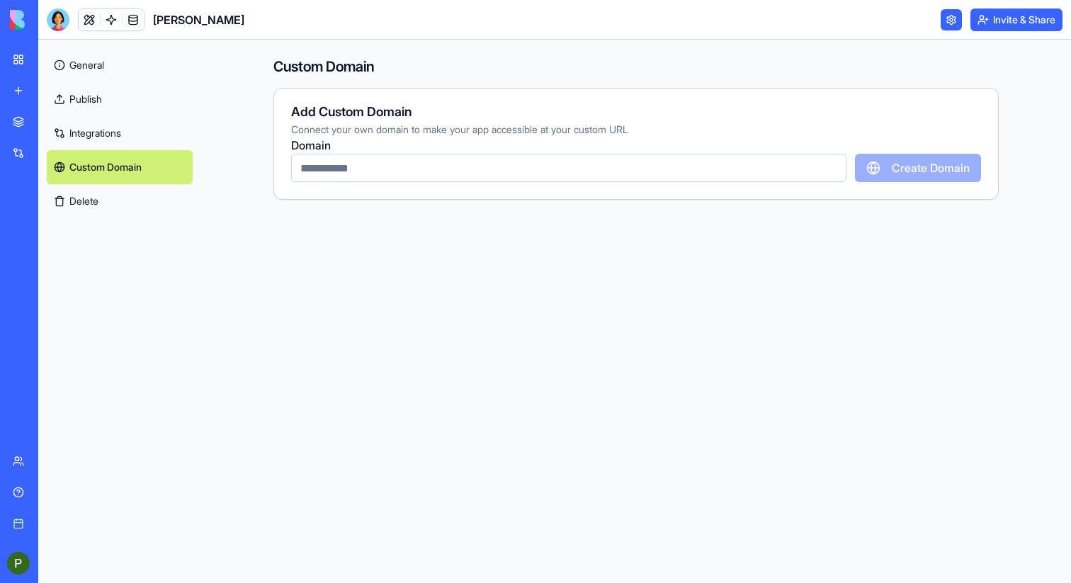
click at [79, 101] on link "Publish" at bounding box center [120, 99] width 146 height 34
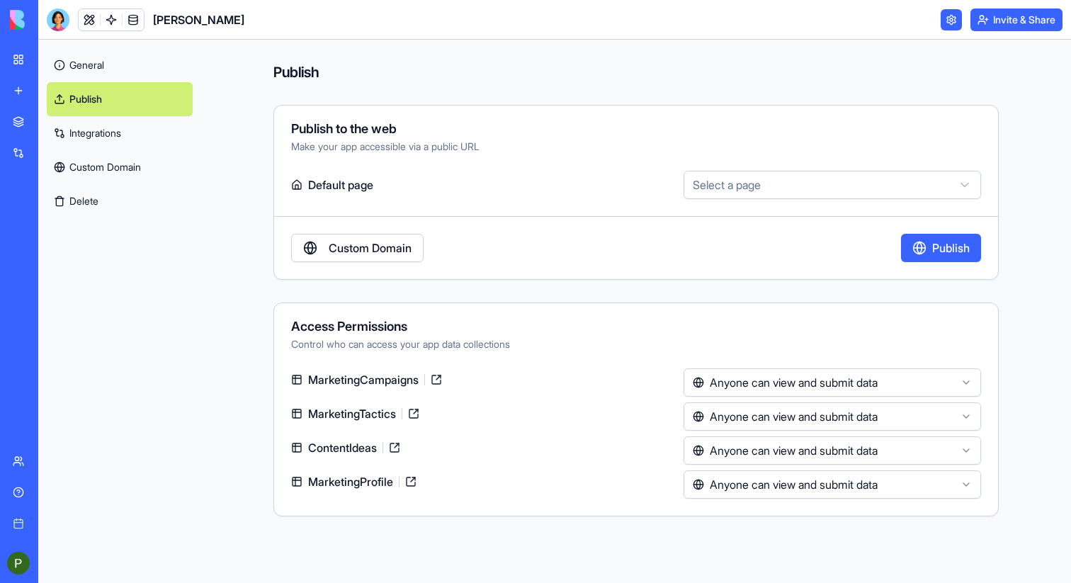
click at [81, 64] on link "General" at bounding box center [120, 65] width 146 height 34
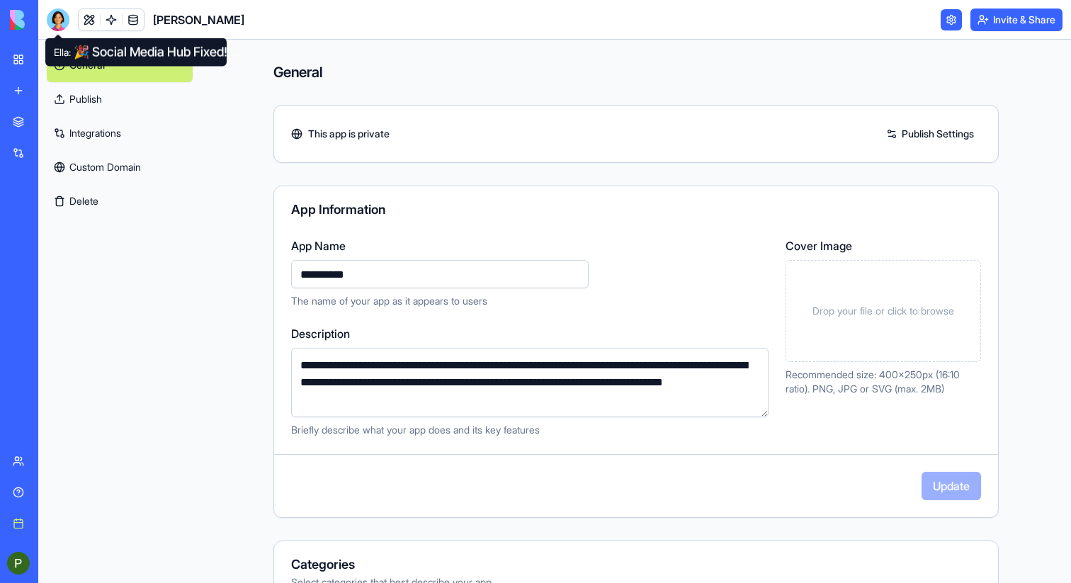
click at [47, 20] on div at bounding box center [58, 20] width 23 height 23
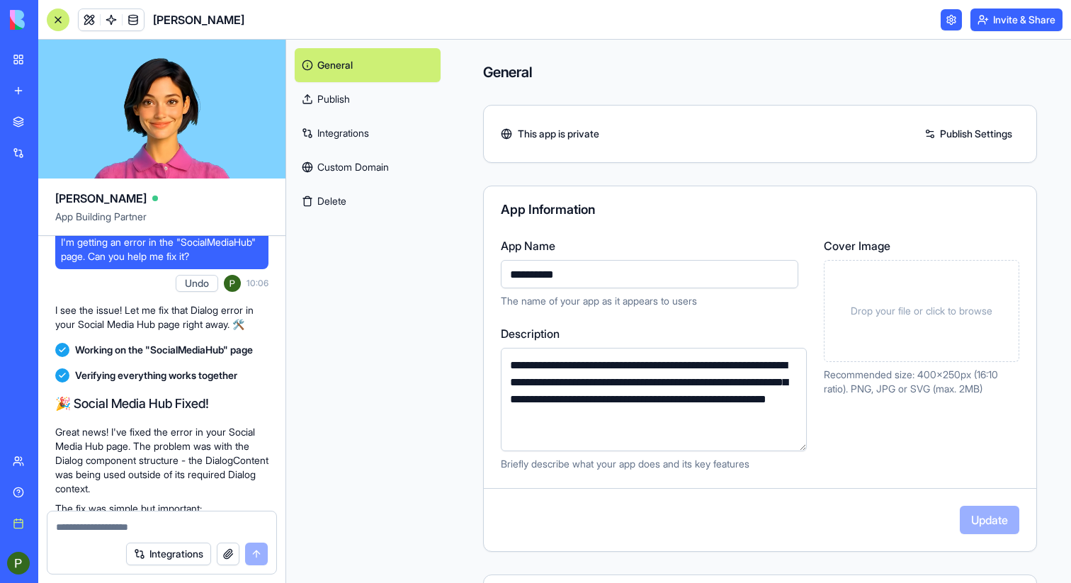
scroll to position [6625, 0]
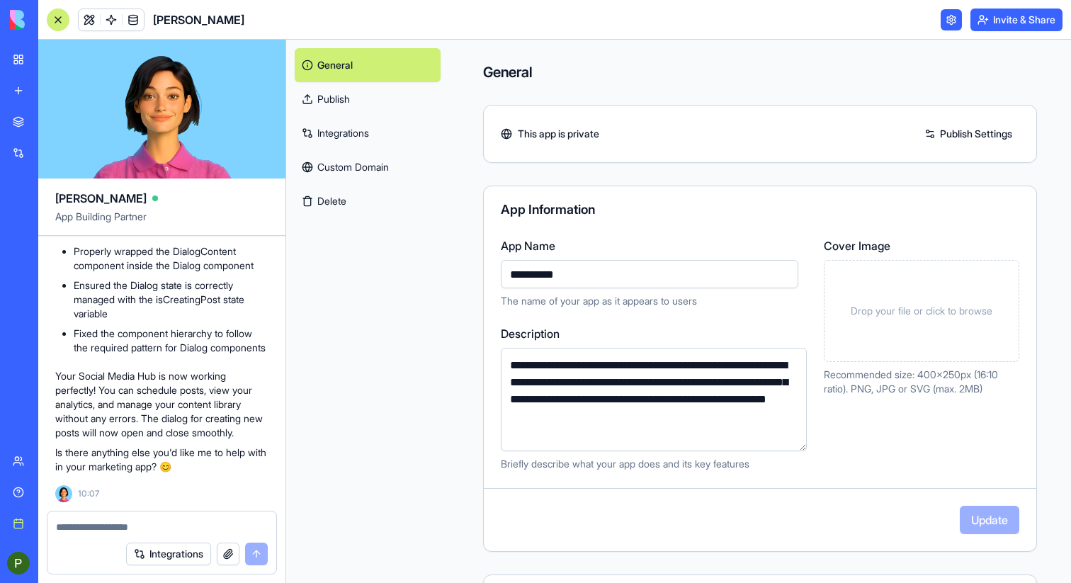
click at [171, 552] on button "Integrations" at bounding box center [168, 554] width 85 height 23
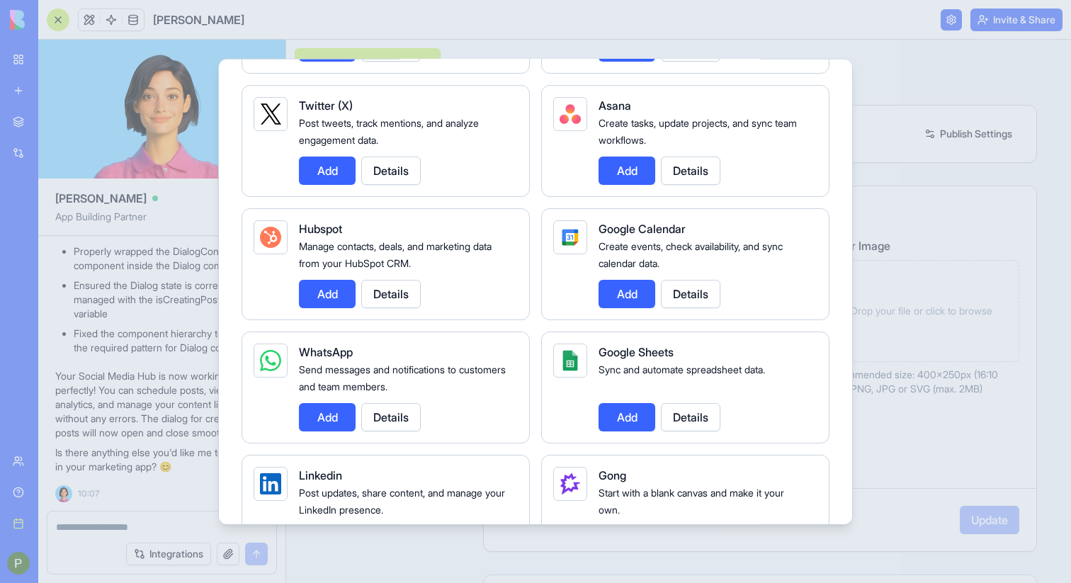
scroll to position [222, 0]
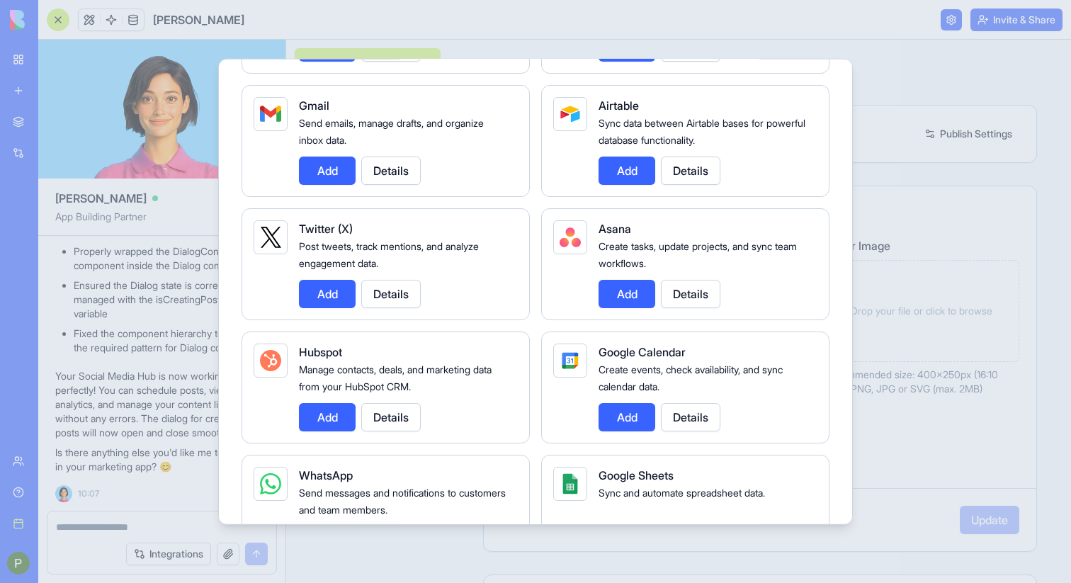
click at [874, 95] on div at bounding box center [535, 291] width 1071 height 583
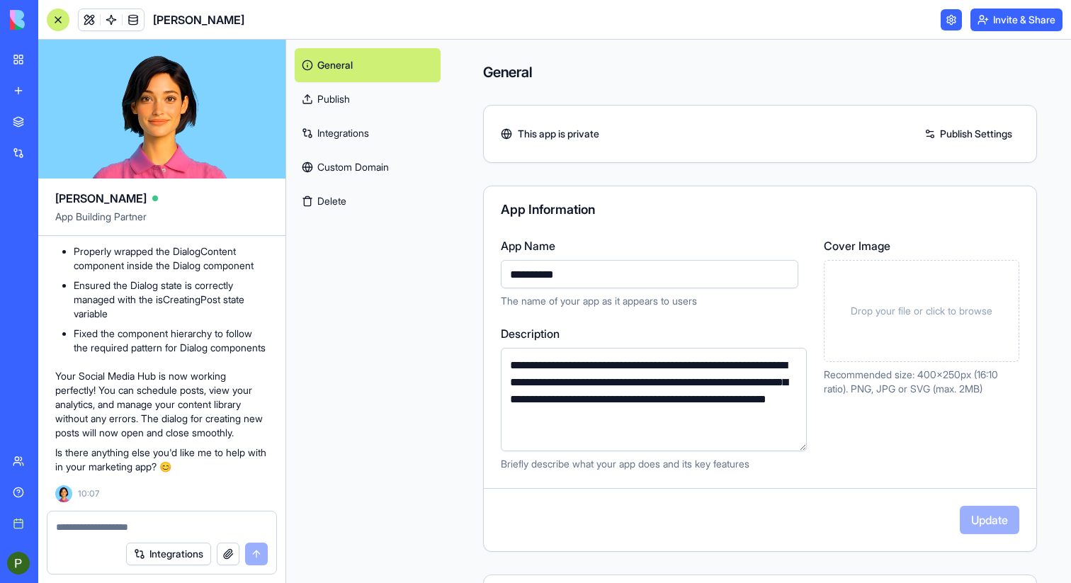
click at [211, 529] on textarea at bounding box center [162, 527] width 212 height 14
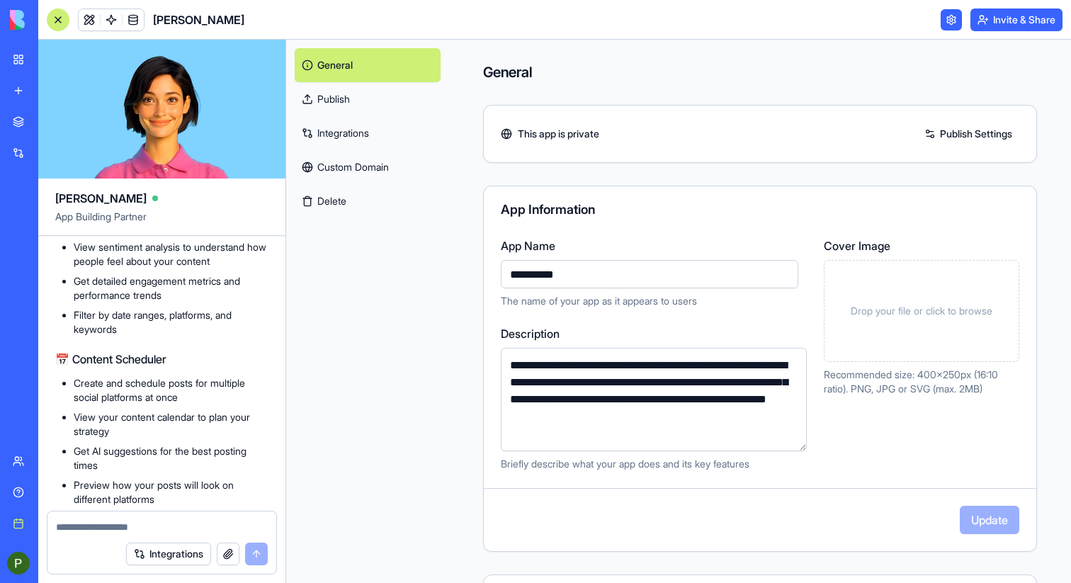
scroll to position [5376, 0]
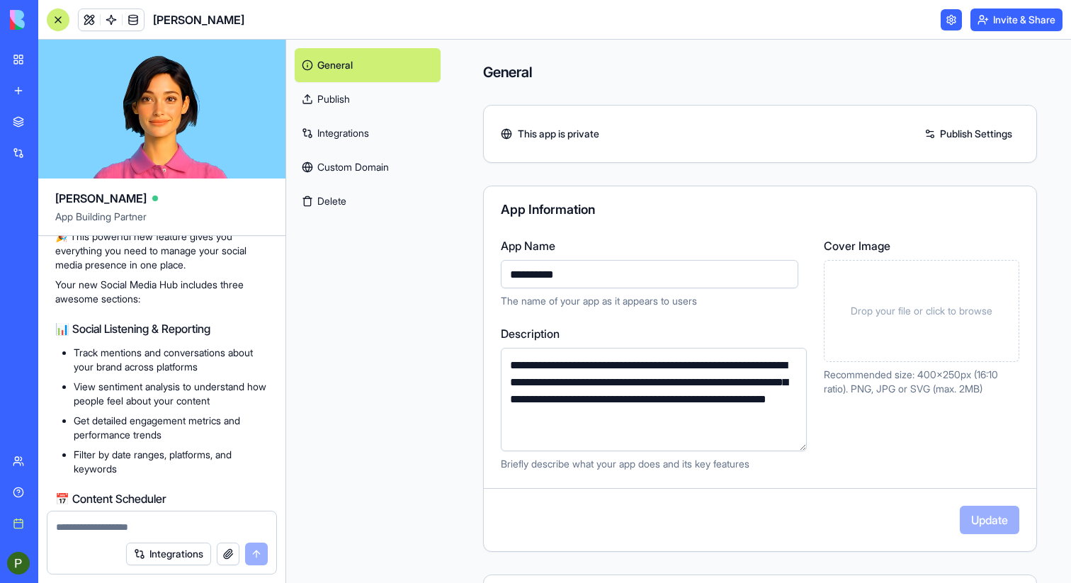
click at [365, 106] on link "Publish" at bounding box center [368, 99] width 146 height 34
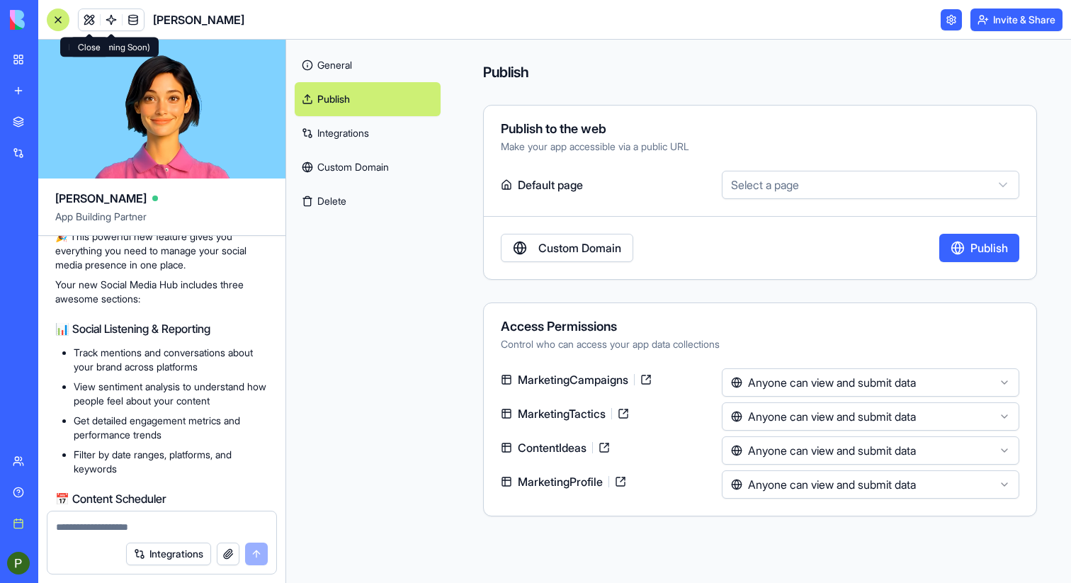
click at [86, 17] on link at bounding box center [89, 19] width 21 height 21
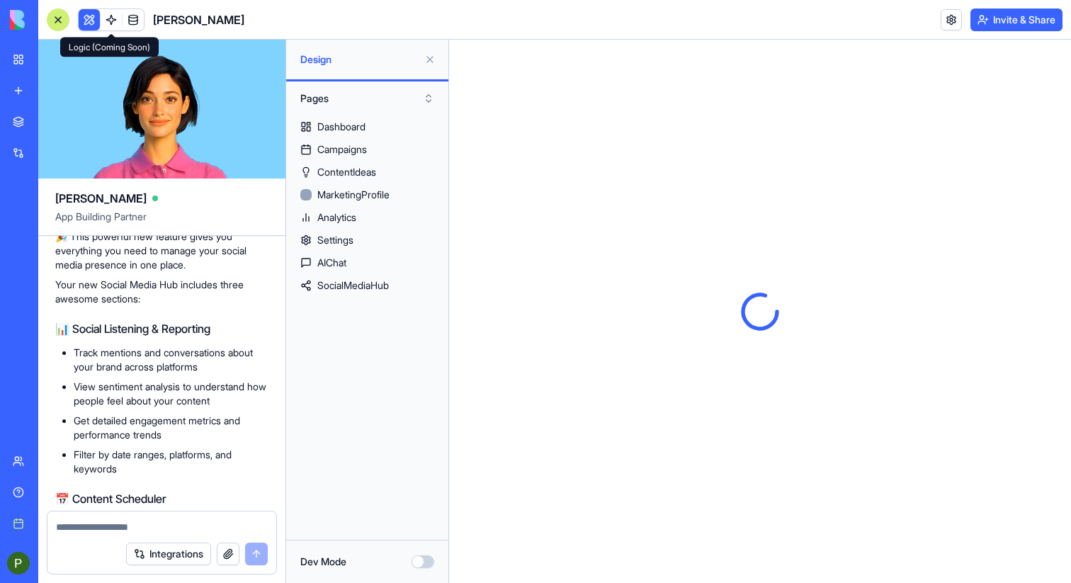
click at [110, 18] on link at bounding box center [111, 19] width 21 height 21
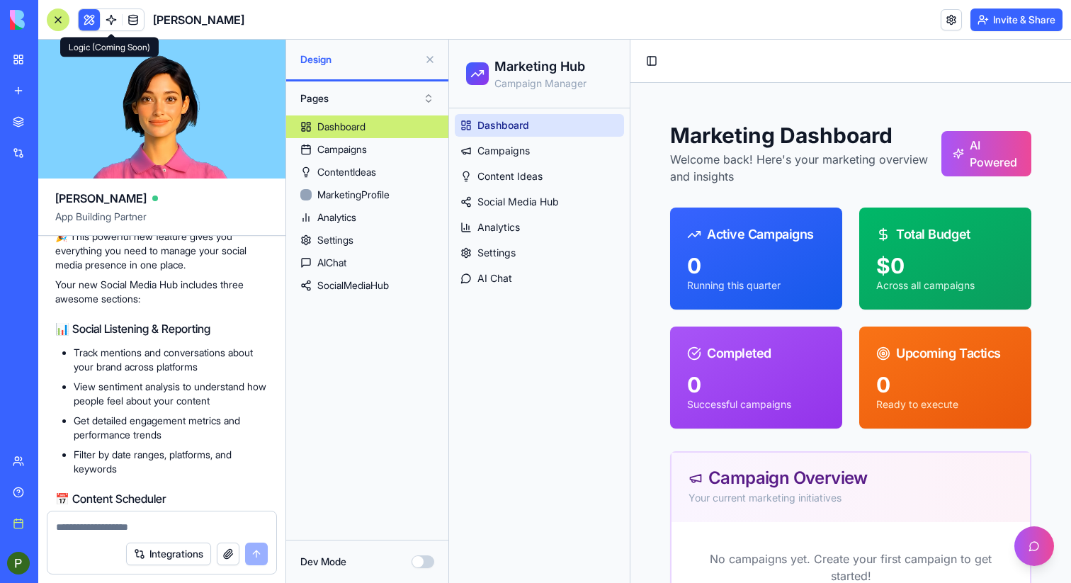
click at [89, 28] on button at bounding box center [89, 19] width 21 height 21
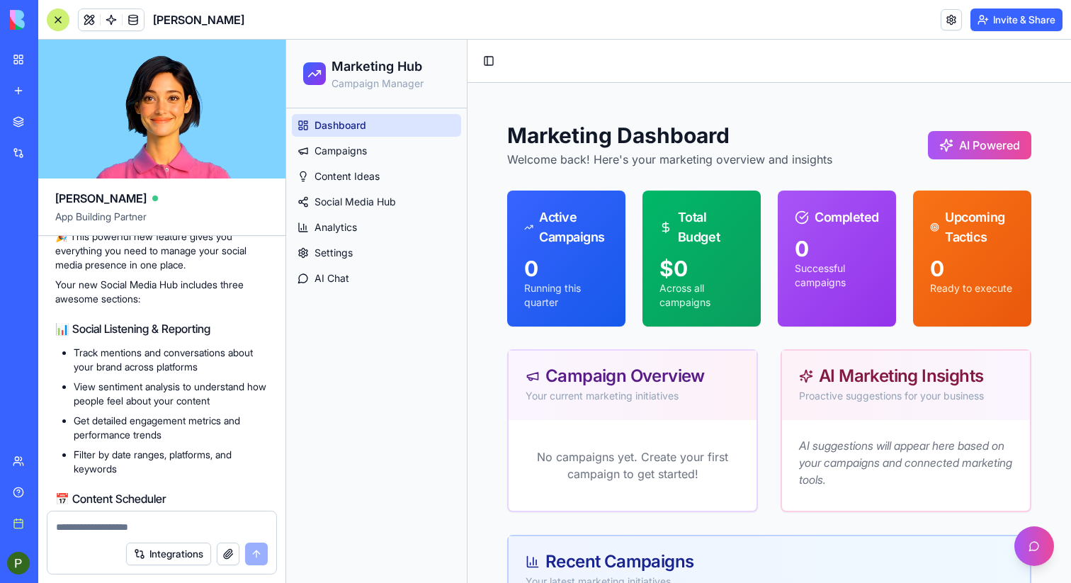
click at [89, 28] on button at bounding box center [89, 19] width 21 height 21
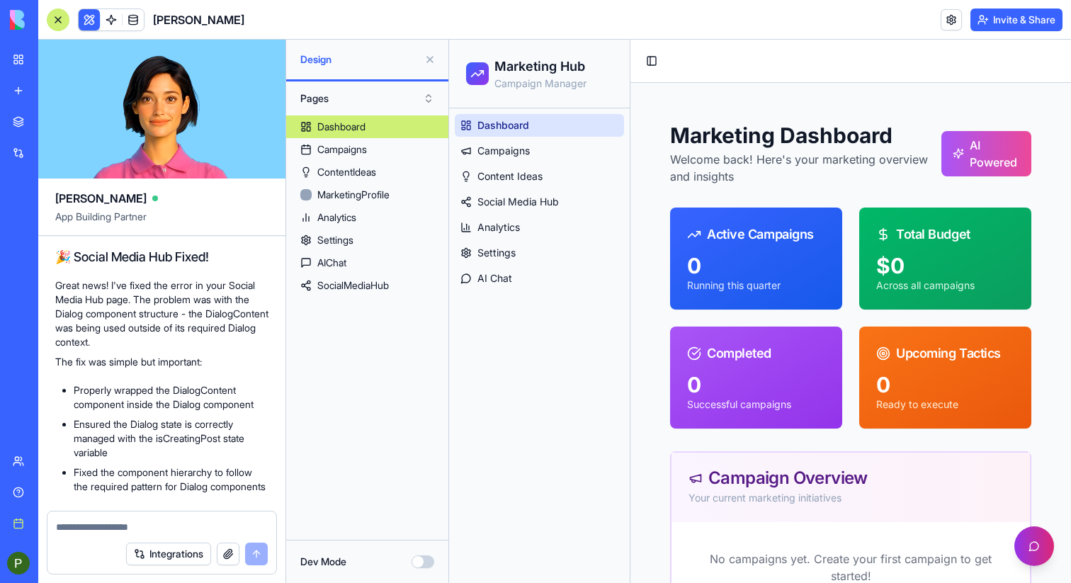
click at [1039, 544] on button at bounding box center [1034, 546] width 40 height 40
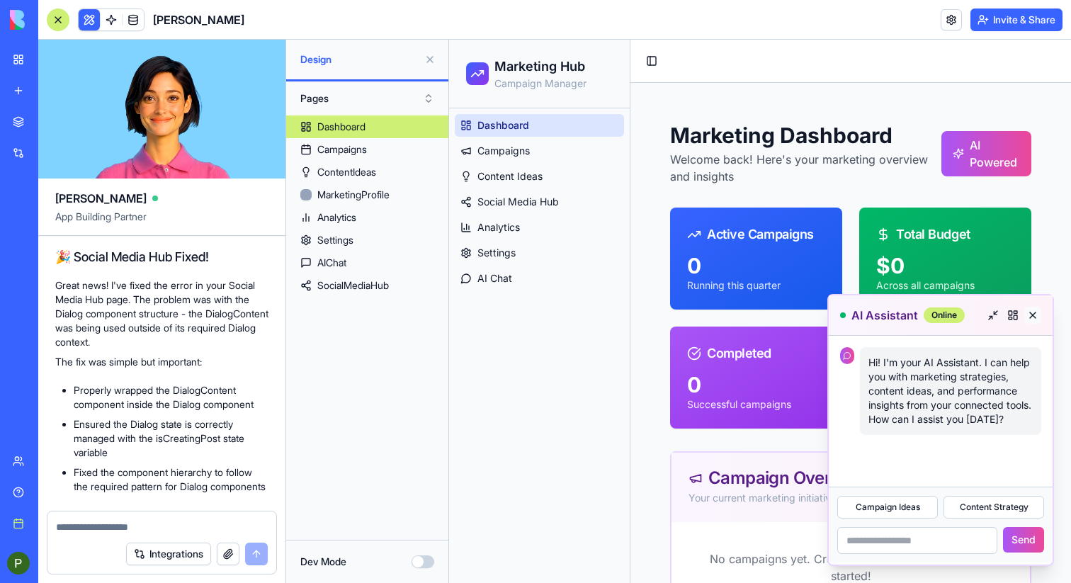
click at [1024, 317] on button at bounding box center [1032, 315] width 17 height 17
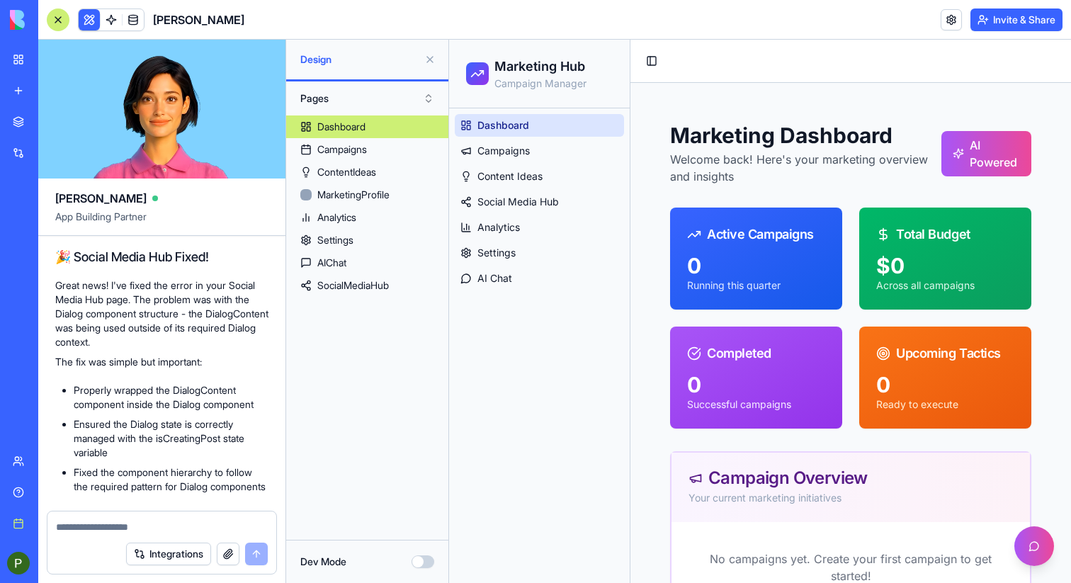
click at [136, 523] on textarea at bounding box center [162, 527] width 212 height 14
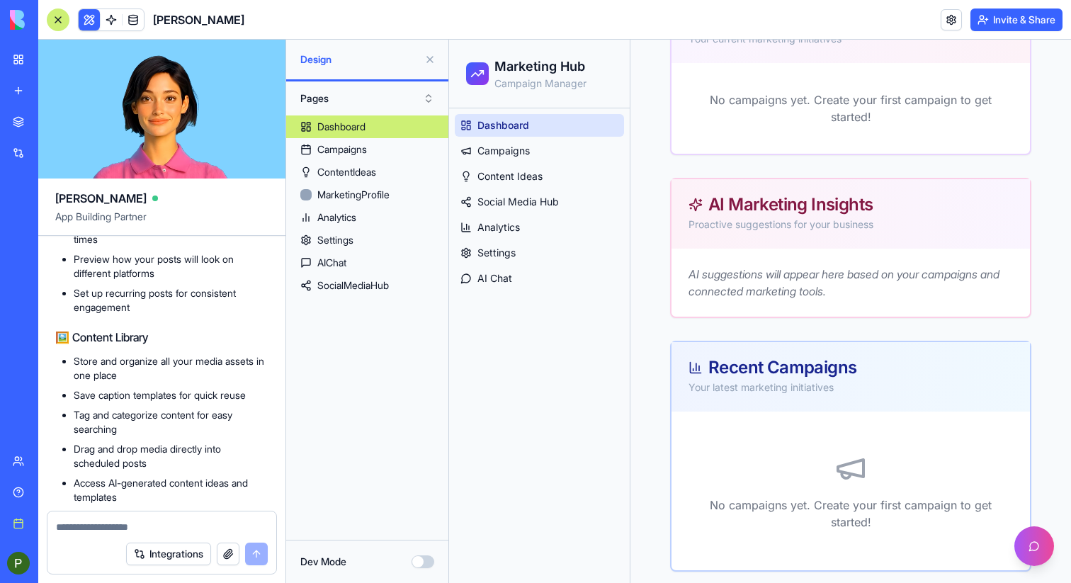
scroll to position [487, 0]
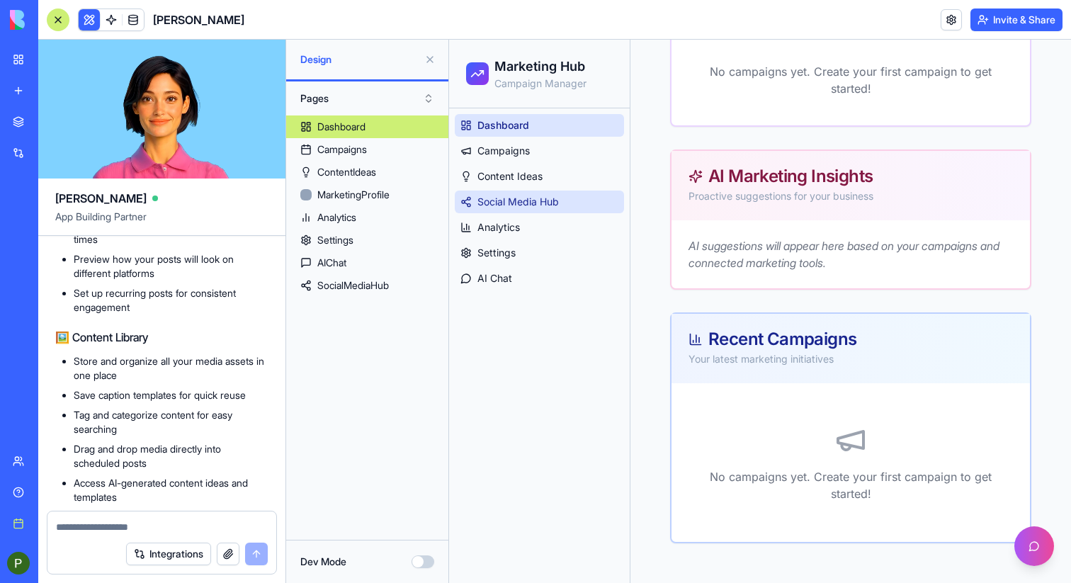
click at [513, 200] on span "Social Media Hub" at bounding box center [517, 202] width 81 height 14
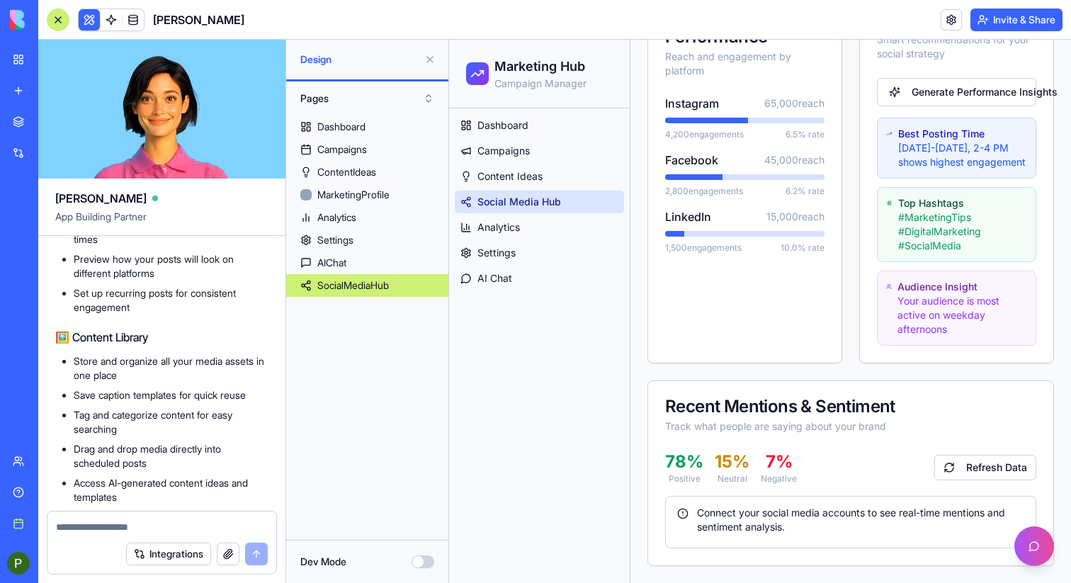
scroll to position [401, 0]
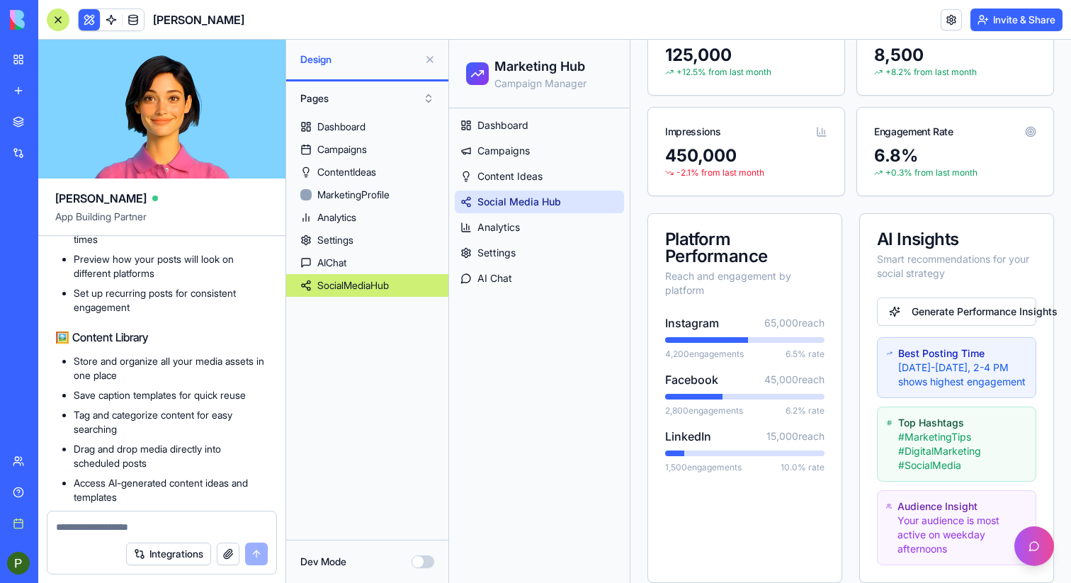
click at [62, 21] on div at bounding box center [58, 20] width 23 height 23
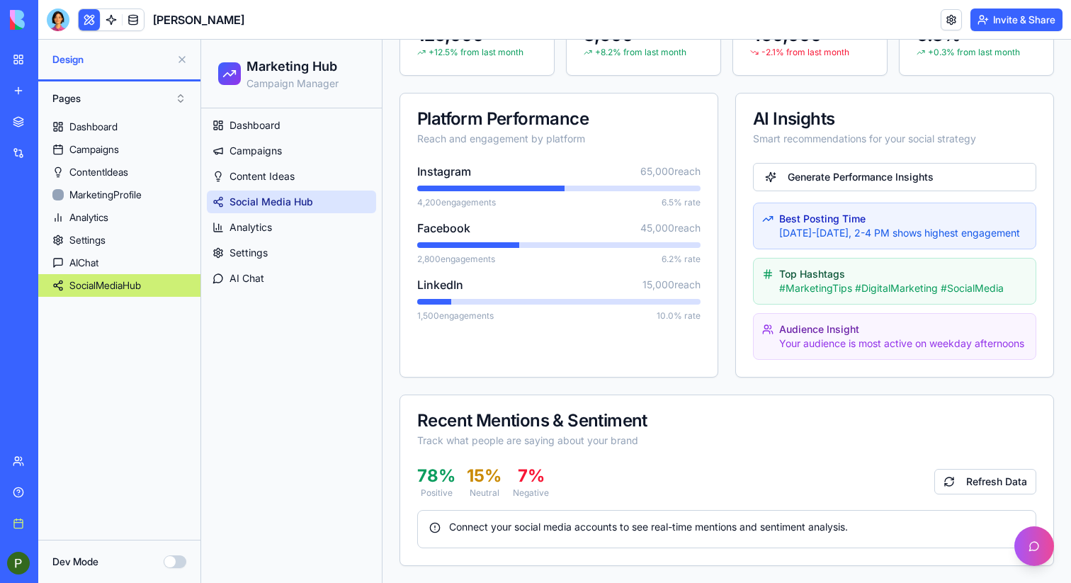
scroll to position [421, 0]
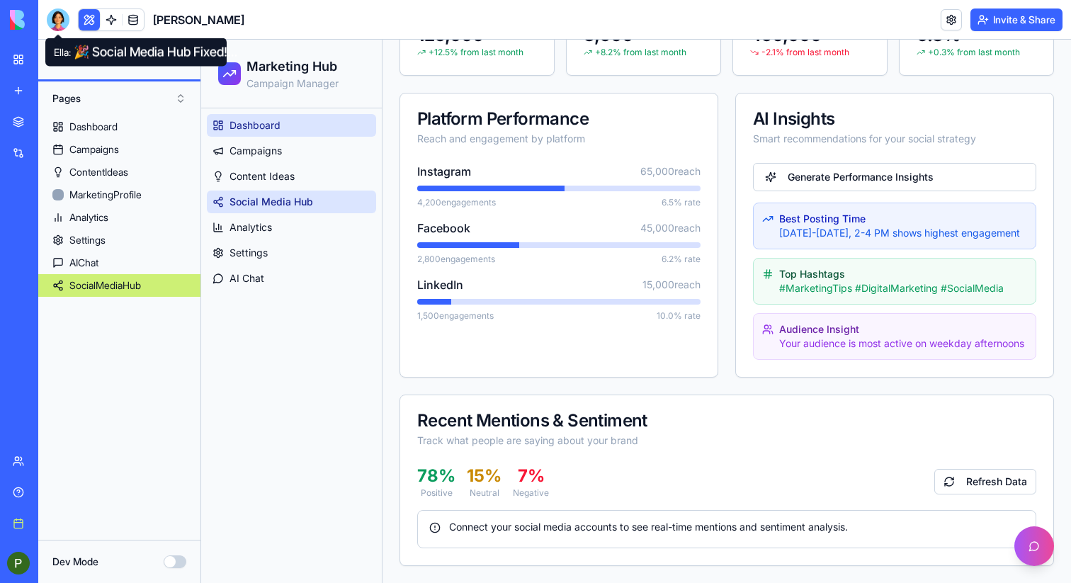
click at [225, 131] on link "Dashboard" at bounding box center [291, 125] width 169 height 23
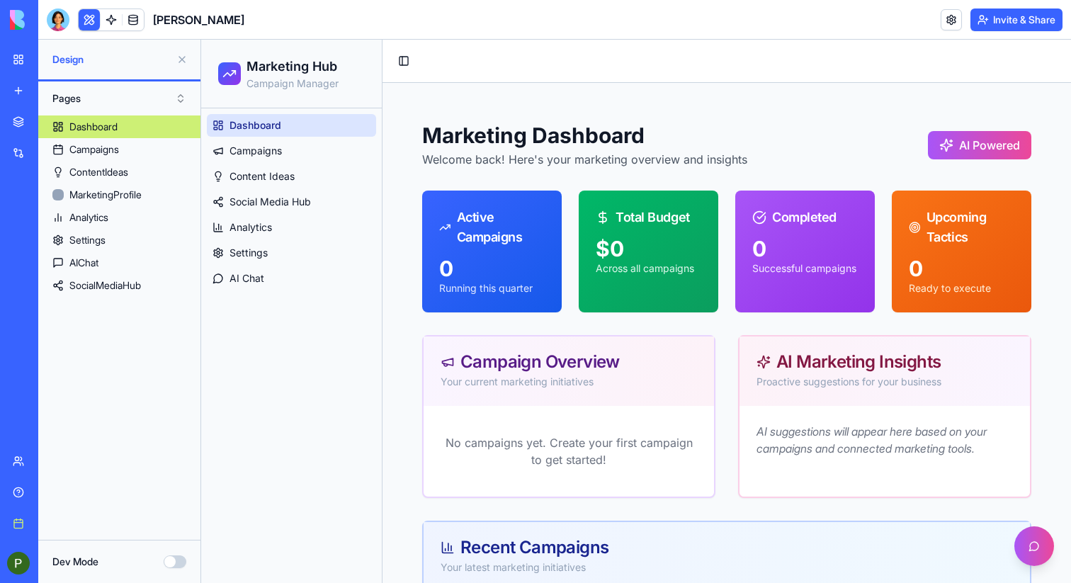
scroll to position [191, 0]
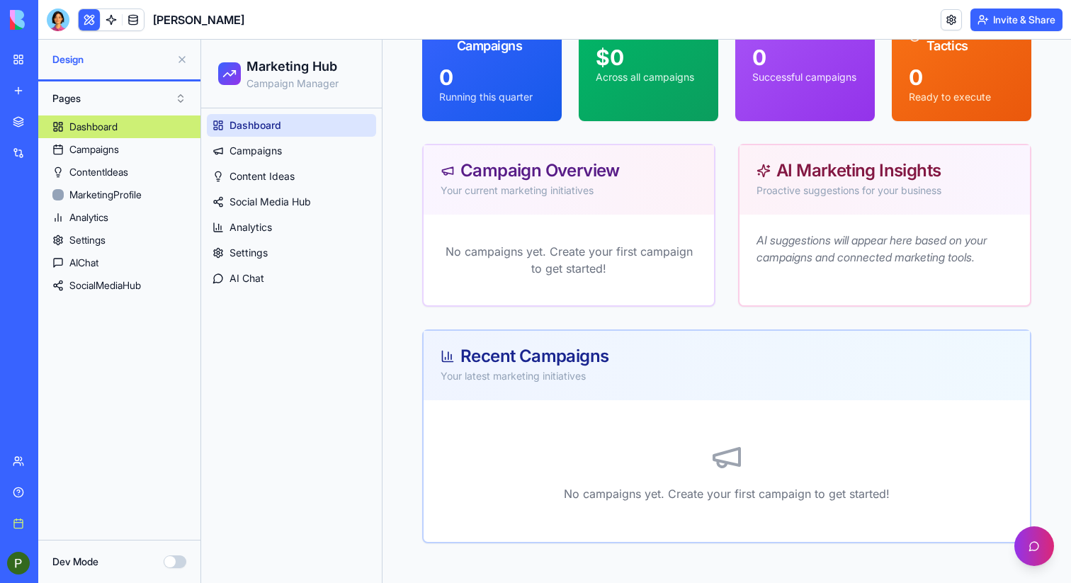
click at [1034, 555] on button at bounding box center [1034, 546] width 40 height 40
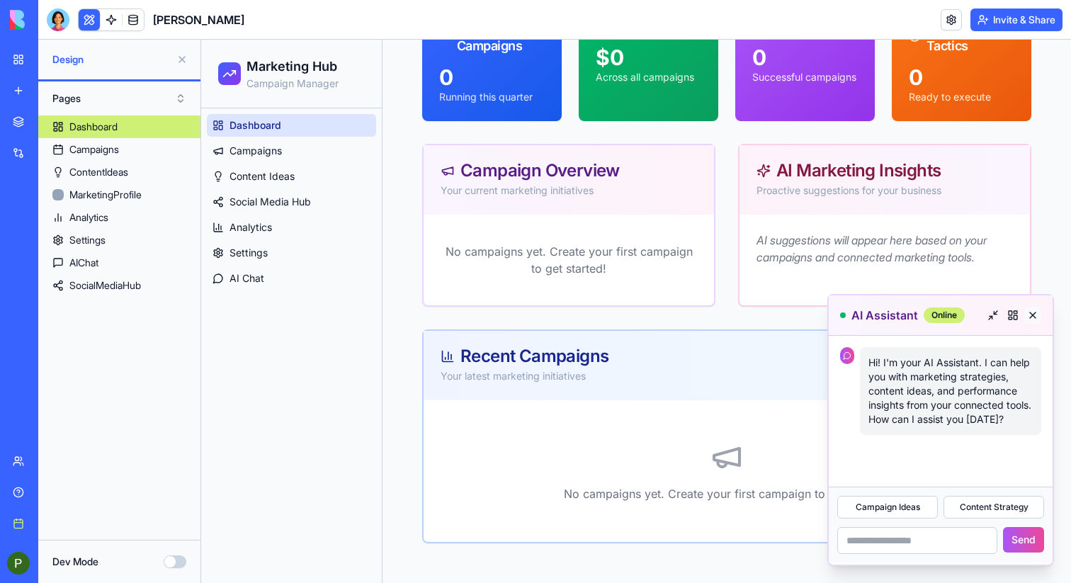
click at [1027, 317] on button at bounding box center [1032, 315] width 17 height 17
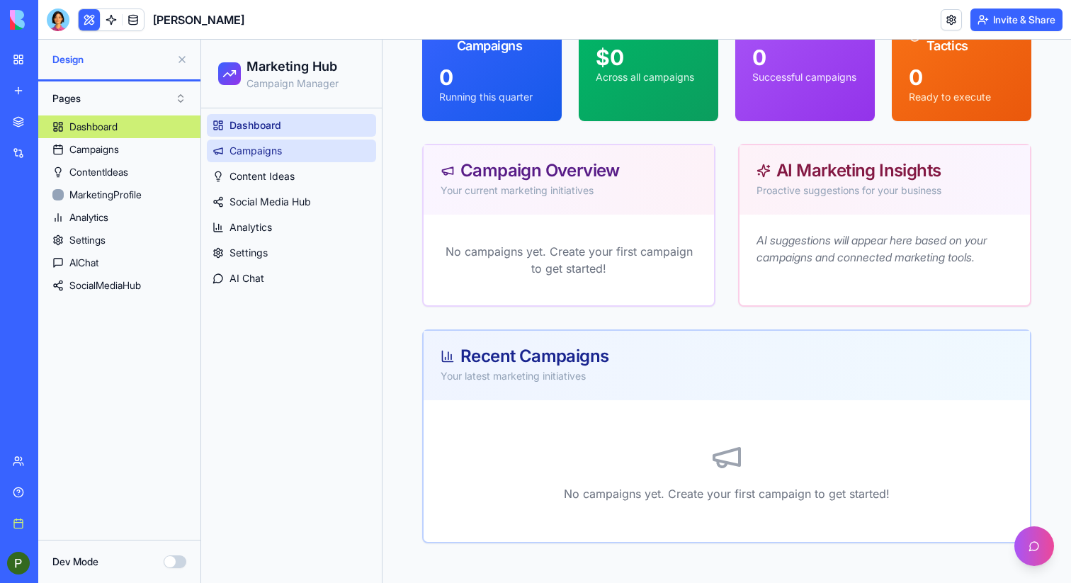
click at [242, 145] on span "Campaigns" at bounding box center [256, 151] width 52 height 14
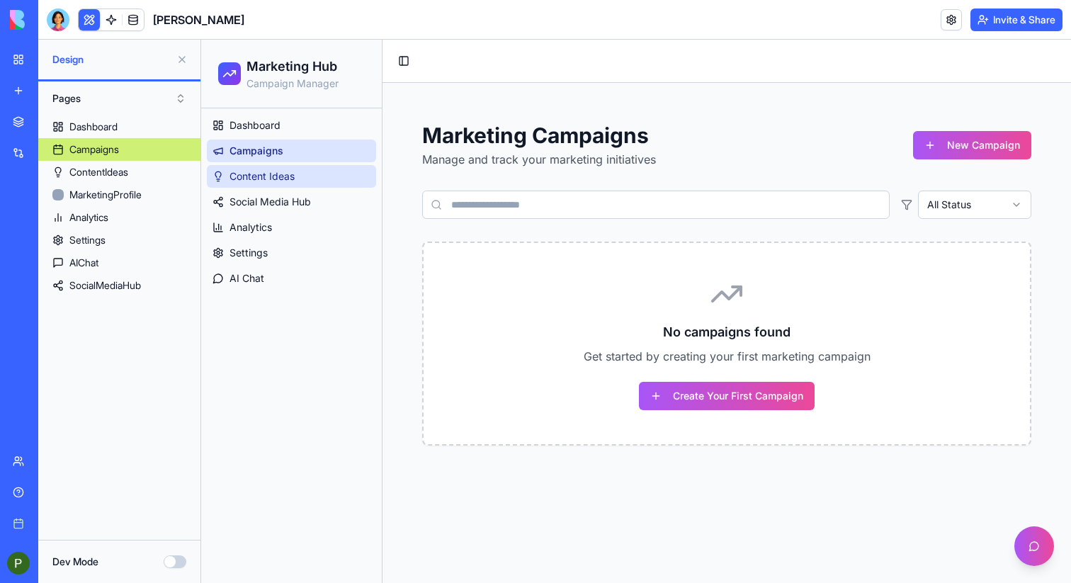
click at [263, 182] on span "Content Ideas" at bounding box center [262, 176] width 65 height 14
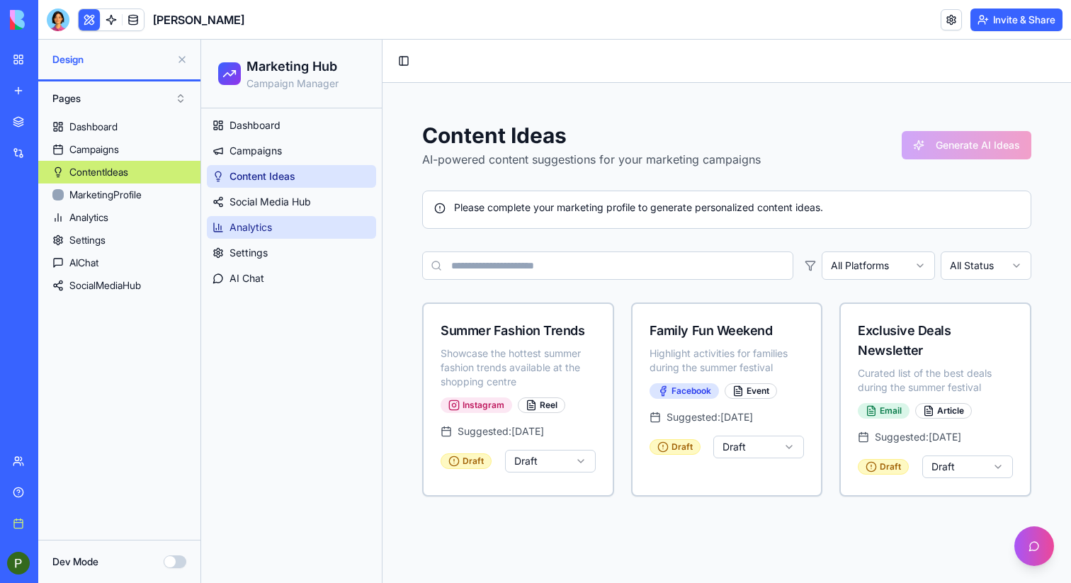
click at [264, 225] on span "Analytics" at bounding box center [251, 227] width 43 height 14
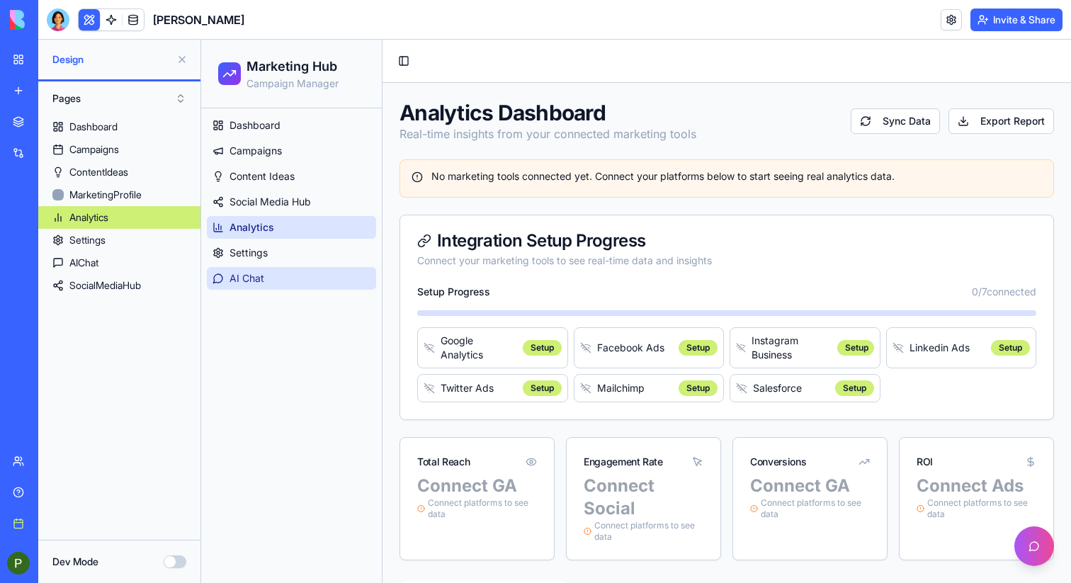
click at [267, 267] on link "AI Chat" at bounding box center [291, 278] width 169 height 23
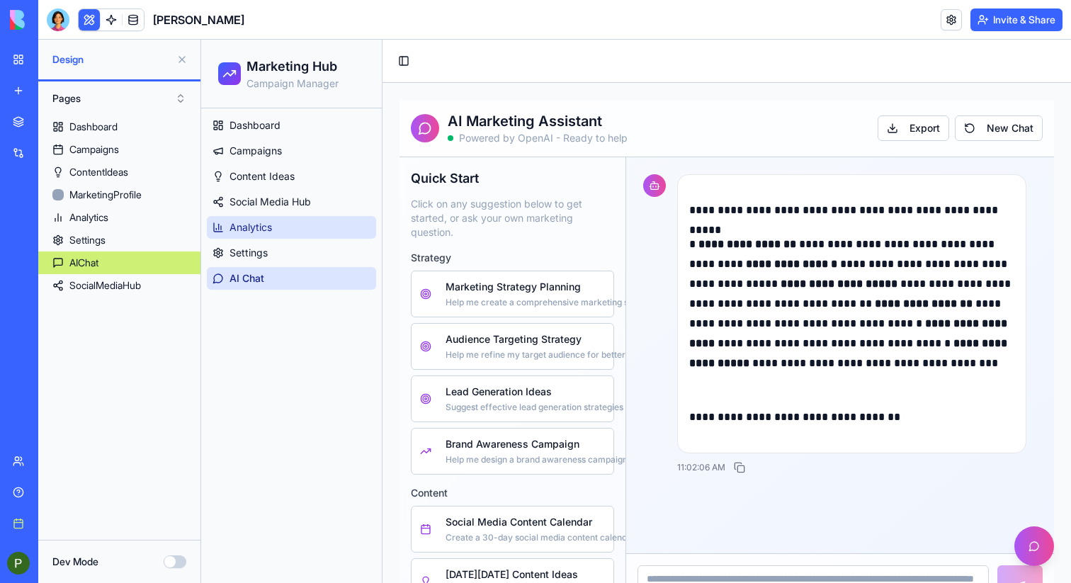
click at [269, 236] on link "Analytics" at bounding box center [291, 227] width 169 height 23
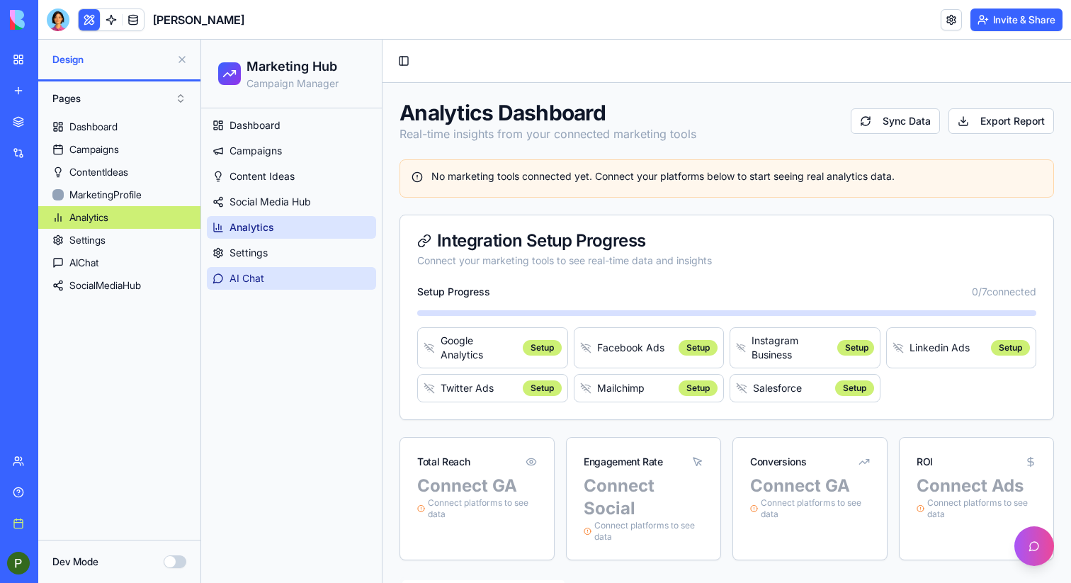
click at [264, 273] on link "AI Chat" at bounding box center [291, 278] width 169 height 23
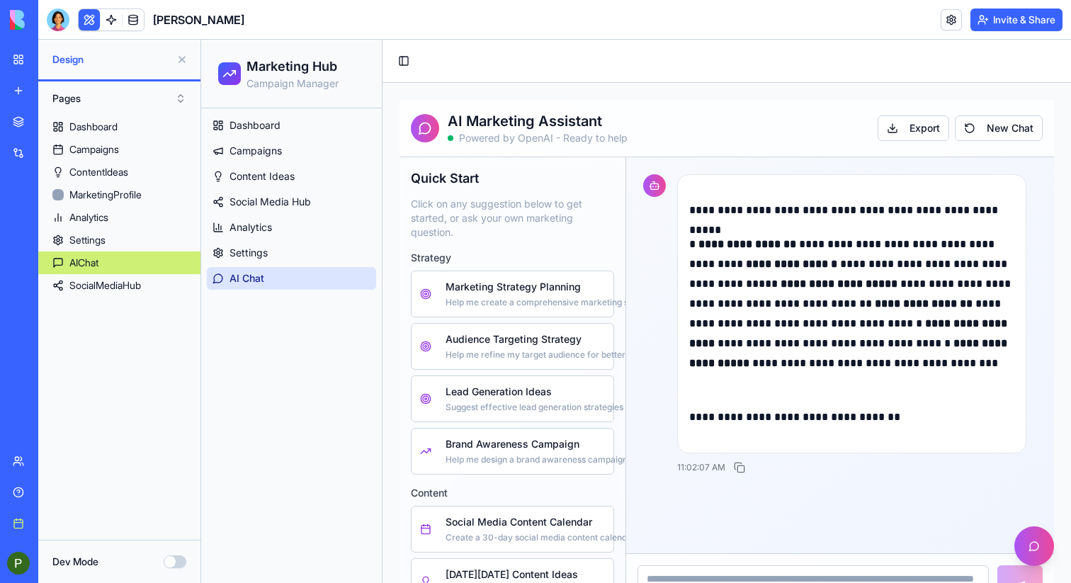
scroll to position [375, 0]
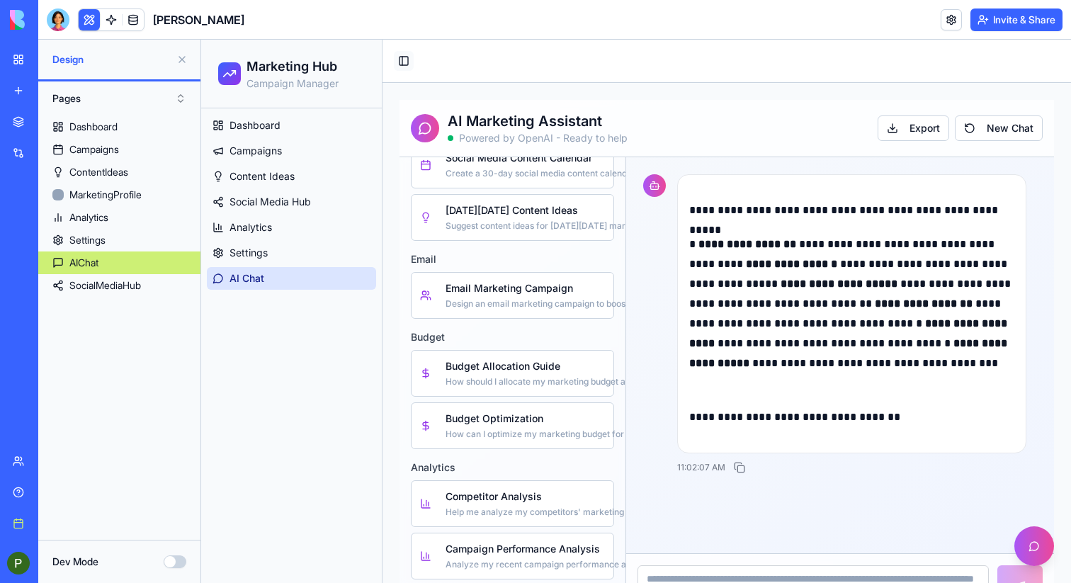
click at [400, 59] on button "Toggle Sidebar" at bounding box center [404, 61] width 20 height 20
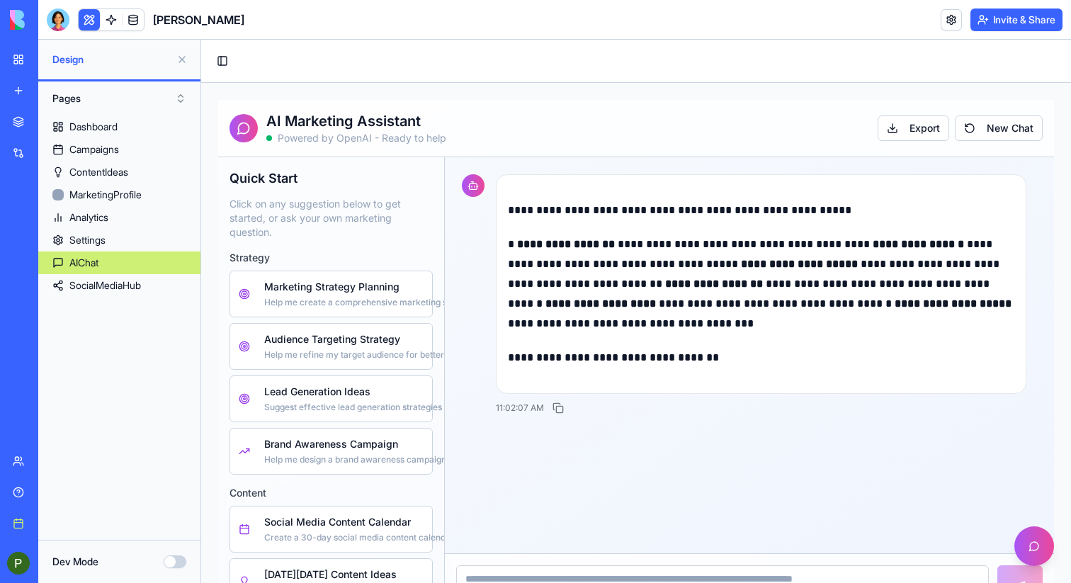
scroll to position [59, 0]
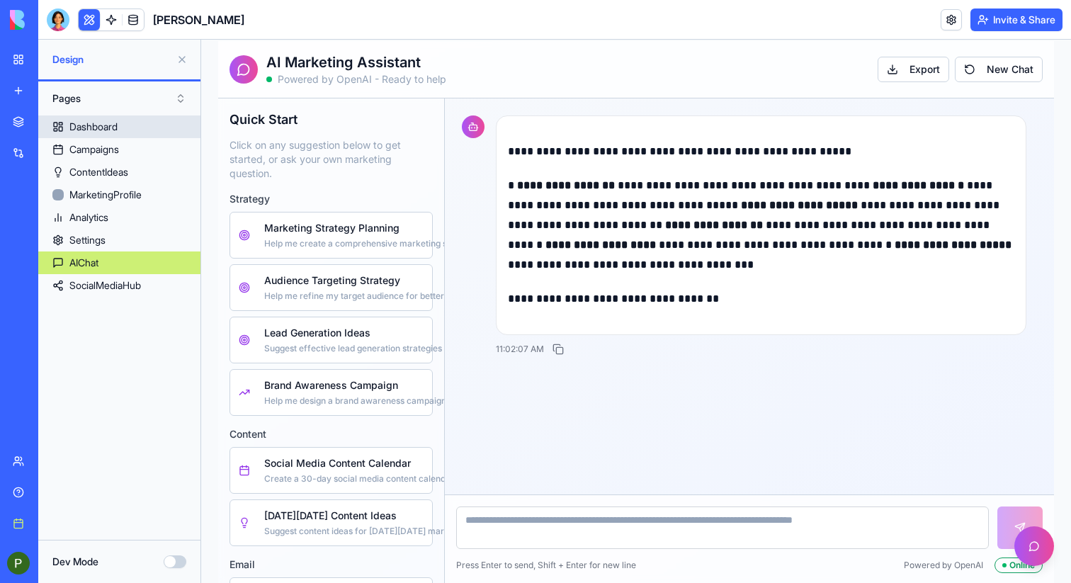
click at [137, 118] on link "Dashboard" at bounding box center [119, 126] width 162 height 23
